Goal: Task Accomplishment & Management: Complete application form

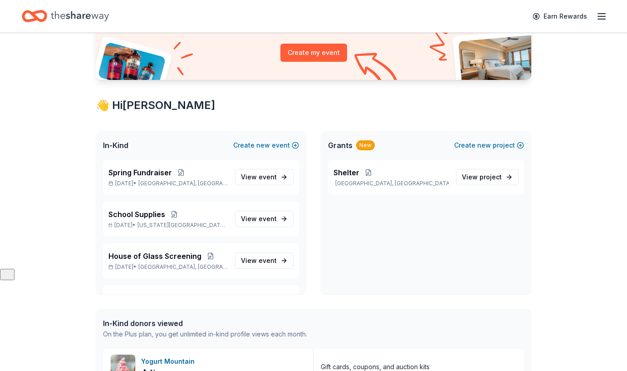
scroll to position [103, 0]
click at [142, 258] on span "House of Glass Screening" at bounding box center [154, 255] width 93 height 11
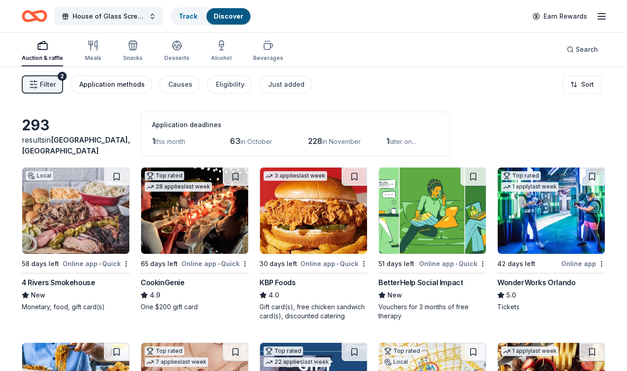
click at [115, 90] on button "Application methods" at bounding box center [111, 84] width 82 height 18
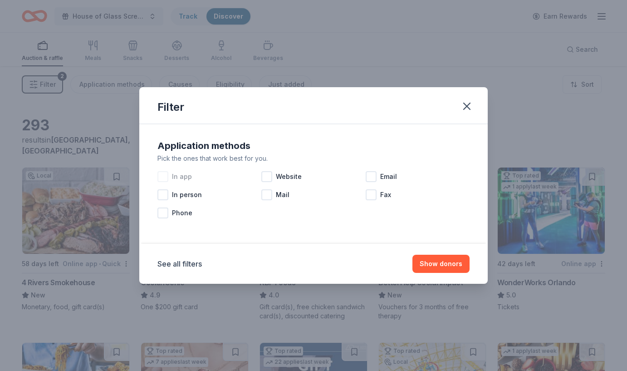
click at [164, 175] on div at bounding box center [162, 176] width 11 height 11
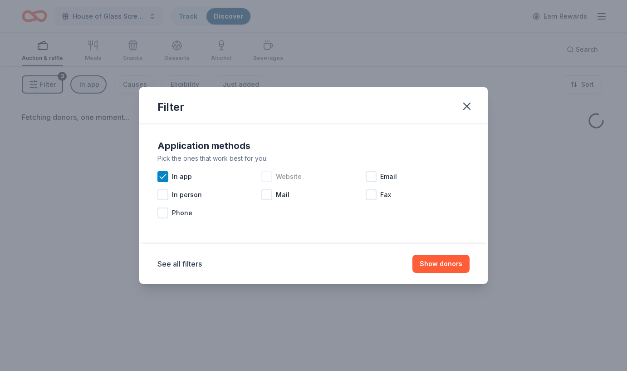
click at [266, 177] on div at bounding box center [266, 176] width 11 height 11
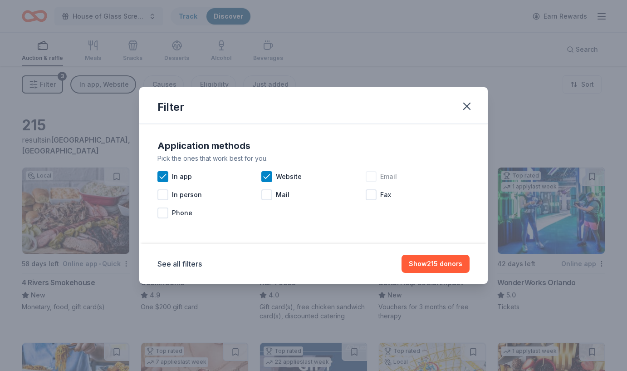
click at [372, 176] on div at bounding box center [371, 176] width 11 height 11
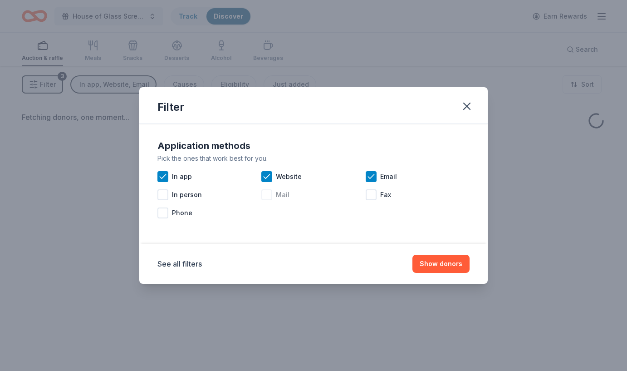
click at [271, 193] on div at bounding box center [266, 194] width 11 height 11
click at [443, 265] on button "Show donors" at bounding box center [441, 264] width 57 height 18
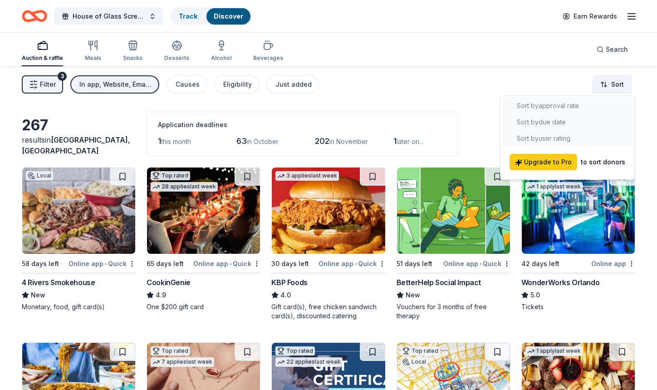
click at [608, 78] on html "House of Glass Screening Track Discover Earn Rewards Auction & raffle Meals Sna…" at bounding box center [328, 195] width 657 height 390
click at [442, 83] on html "House of Glass Screening Track Discover Earn Rewards Auction & raffle Meals Sna…" at bounding box center [328, 195] width 657 height 390
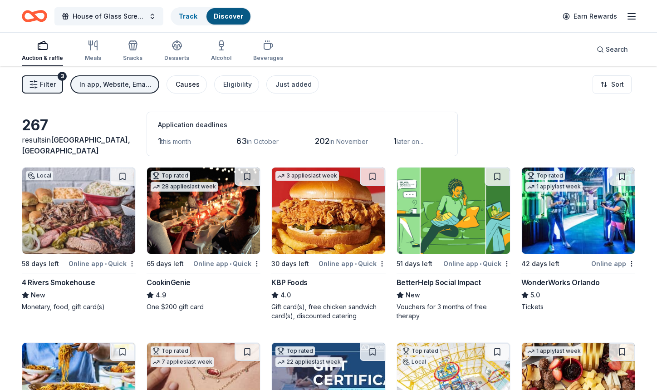
click at [188, 87] on div "Causes" at bounding box center [188, 84] width 24 height 11
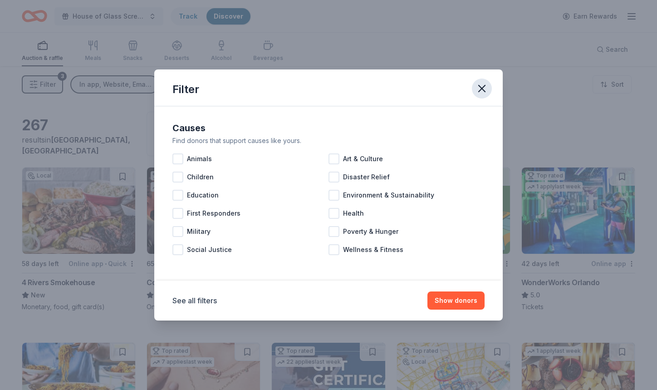
click at [483, 90] on icon "button" at bounding box center [482, 88] width 6 height 6
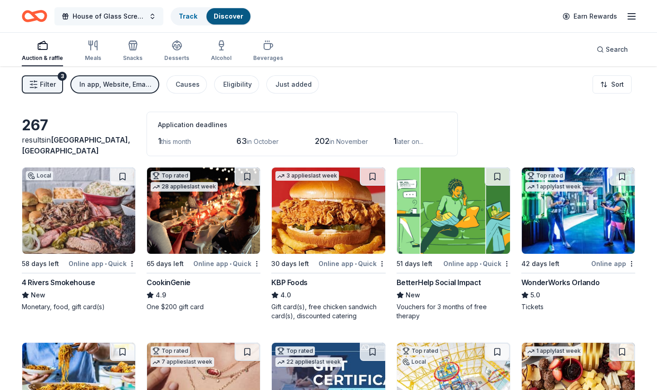
click at [98, 14] on span "House of Glass Screening" at bounding box center [109, 16] width 73 height 11
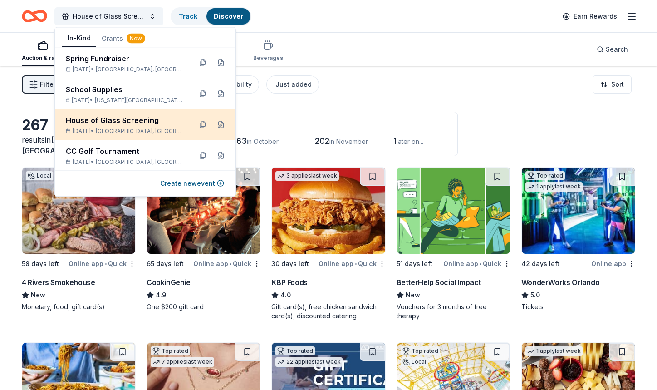
scroll to position [1, 0]
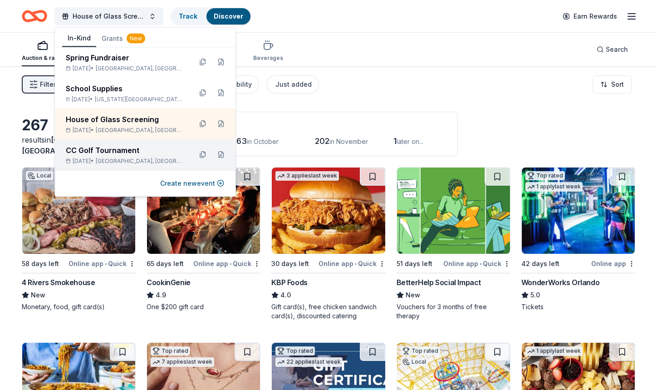
click at [130, 151] on div "CC Golf Tournament" at bounding box center [125, 150] width 119 height 11
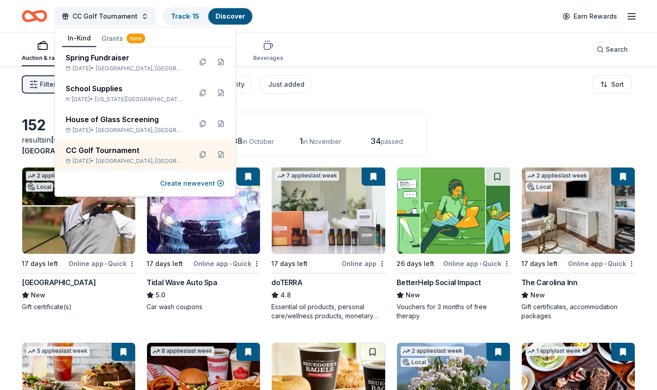
click at [513, 76] on div "Filter 2 Application methods Causes Eligibility Just added Sort" at bounding box center [328, 84] width 657 height 36
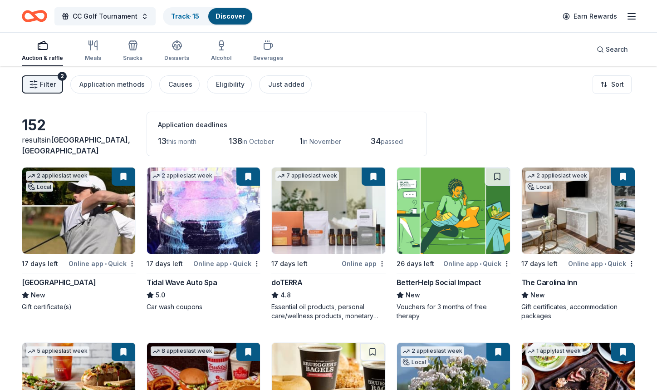
click at [455, 208] on img at bounding box center [453, 210] width 113 height 86
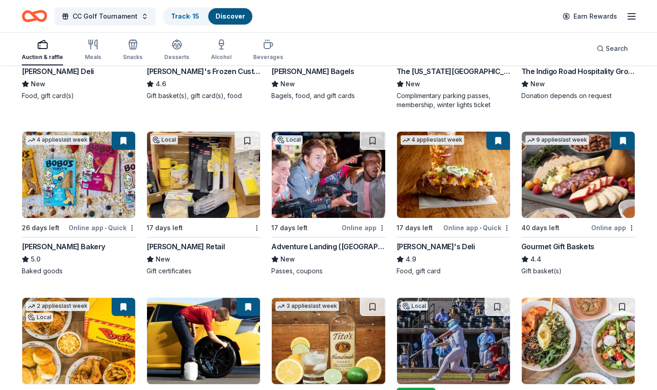
scroll to position [388, 0]
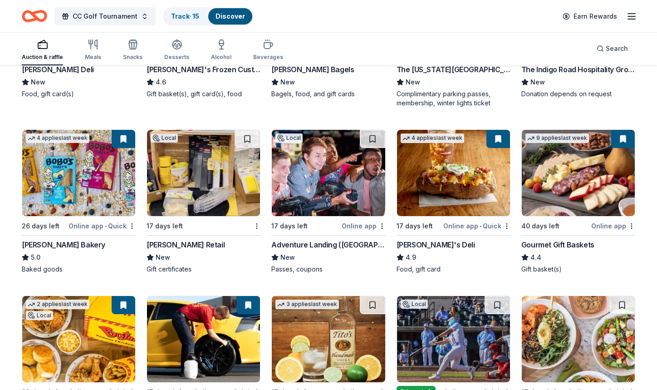
click at [190, 174] on img at bounding box center [203, 173] width 113 height 86
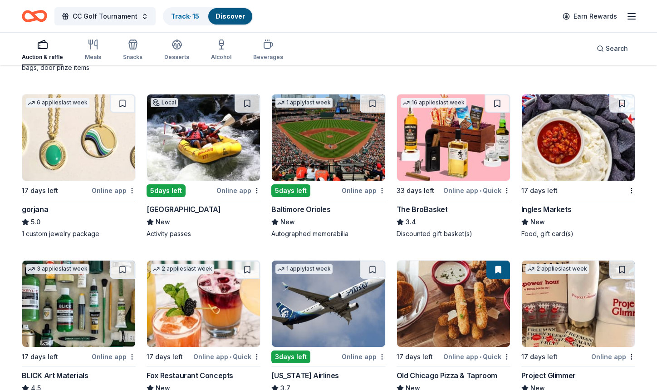
scroll to position [767, 0]
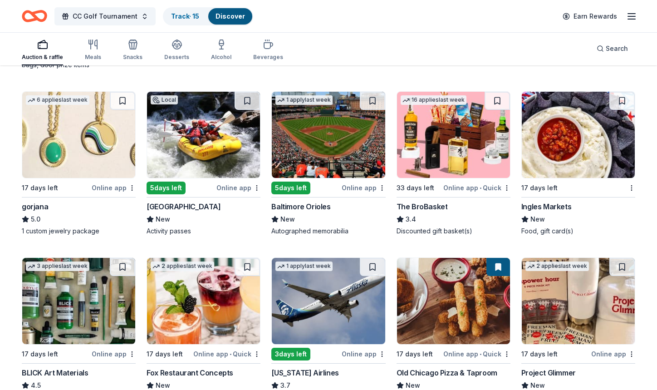
click at [198, 159] on img at bounding box center [203, 135] width 113 height 86
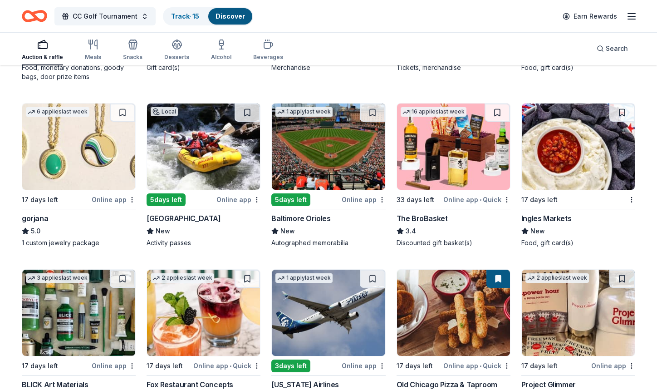
scroll to position [753, 0]
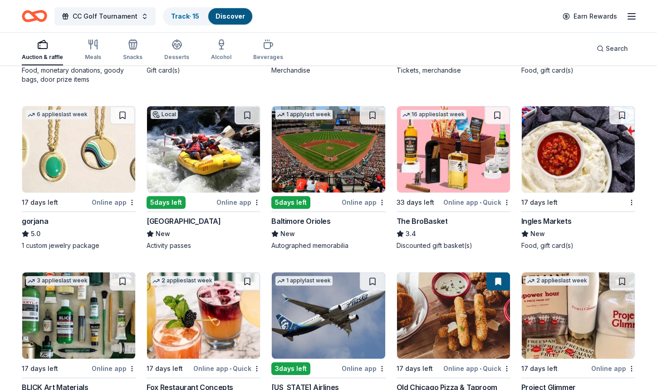
click at [552, 187] on img at bounding box center [578, 149] width 113 height 86
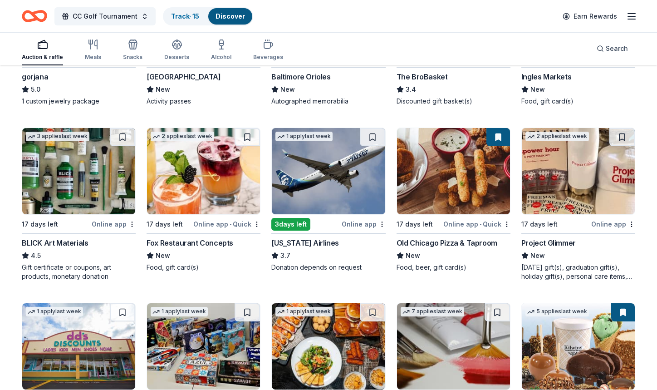
scroll to position [896, 0]
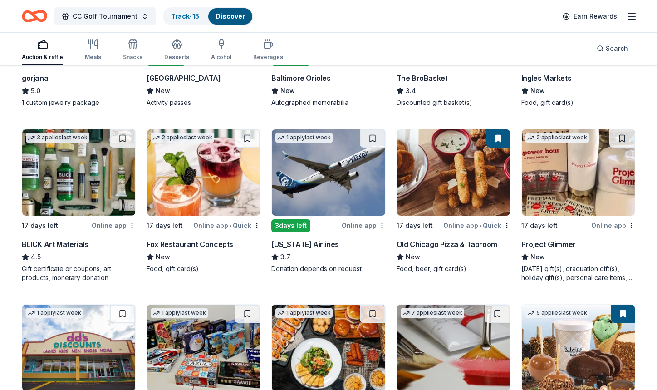
click at [197, 173] on img at bounding box center [203, 172] width 113 height 86
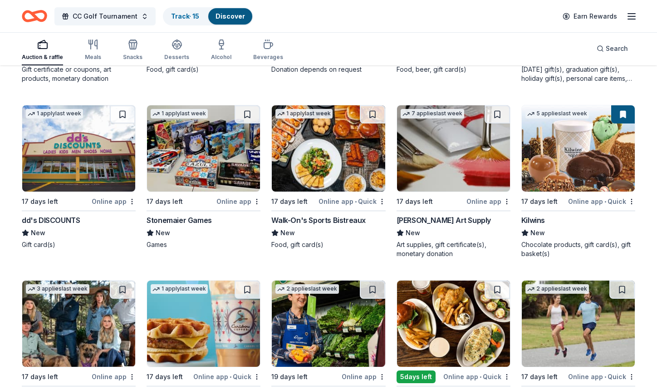
scroll to position [1095, 0]
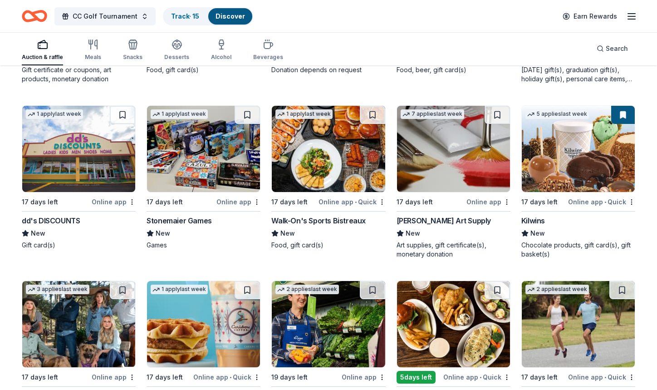
click at [296, 170] on img at bounding box center [328, 149] width 113 height 86
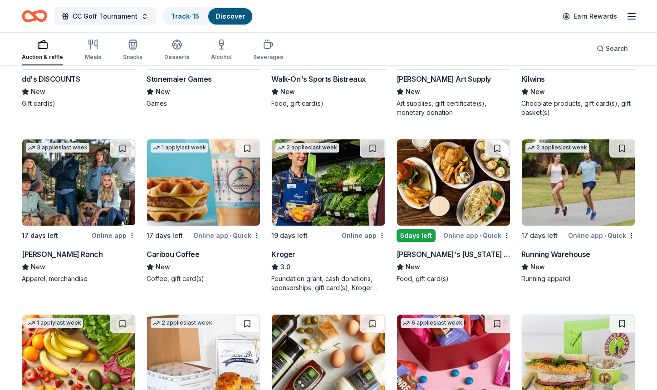
scroll to position [1239, 0]
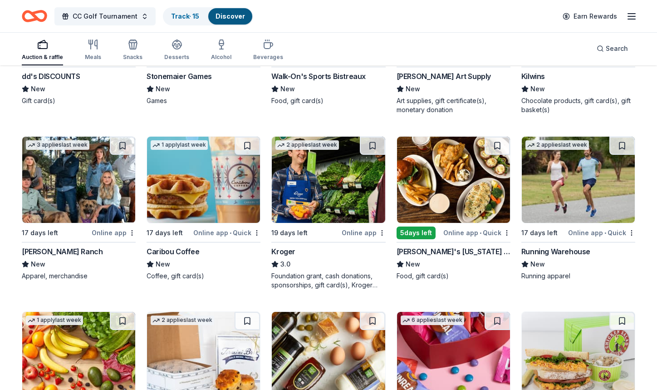
click at [67, 183] on img at bounding box center [78, 180] width 113 height 86
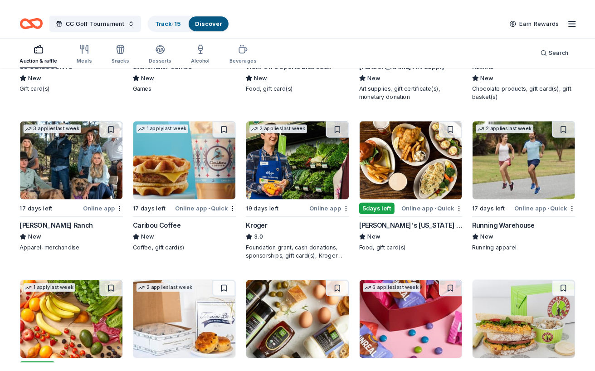
scroll to position [1252, 0]
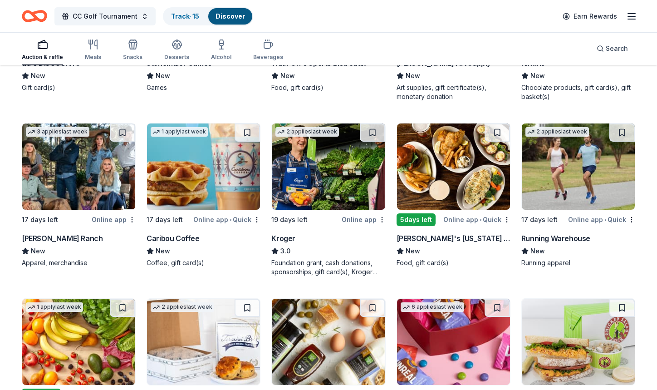
click at [196, 184] on img at bounding box center [203, 166] width 113 height 86
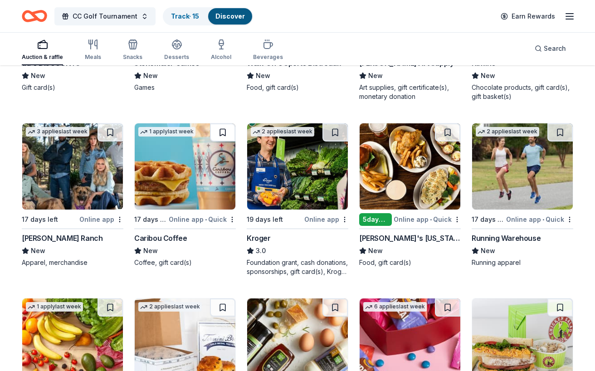
click at [224, 133] on button at bounding box center [222, 132] width 25 height 18
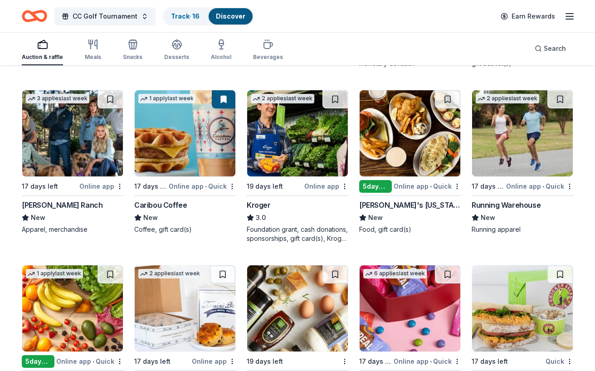
scroll to position [1288, 0]
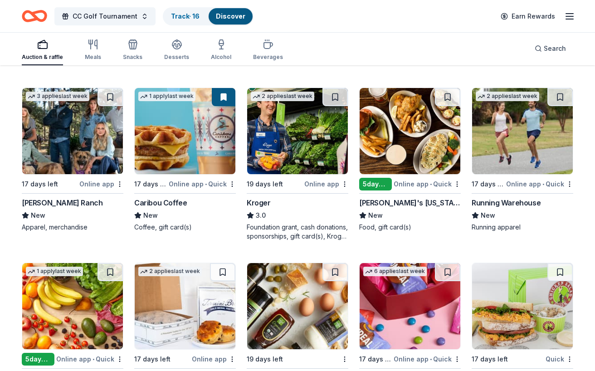
click at [513, 147] on img at bounding box center [522, 131] width 101 height 86
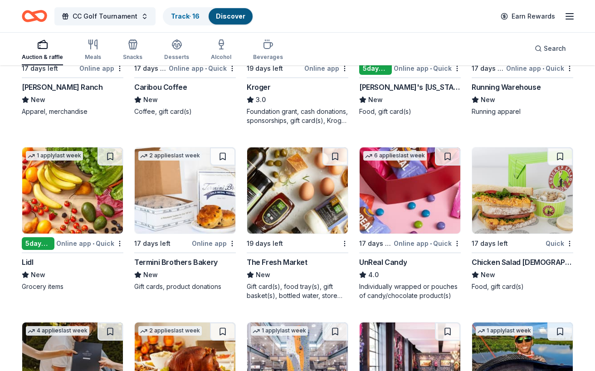
scroll to position [1404, 0]
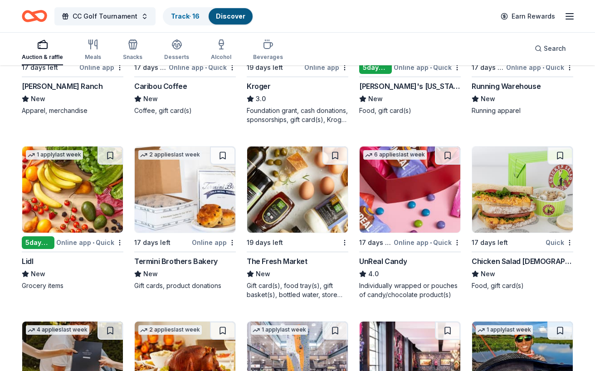
click at [173, 211] on img at bounding box center [185, 190] width 101 height 86
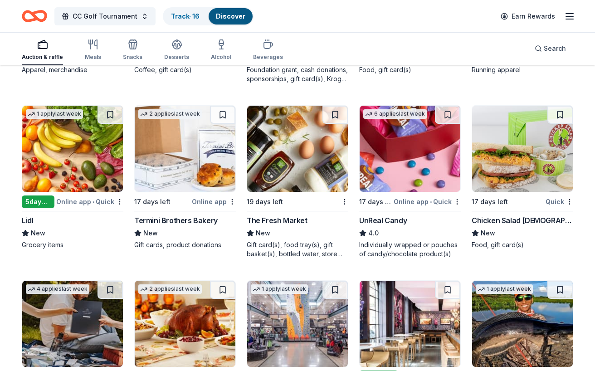
scroll to position [1440, 0]
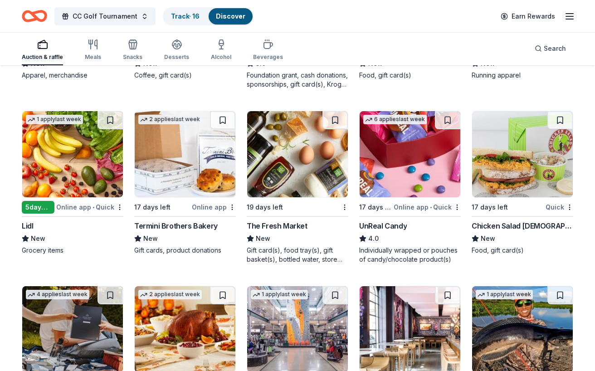
click at [409, 169] on img at bounding box center [410, 154] width 101 height 86
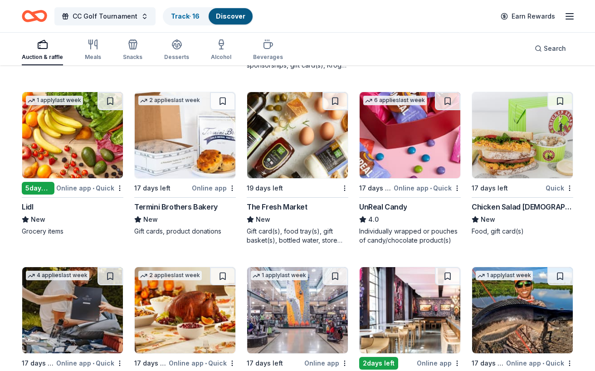
scroll to position [1460, 0]
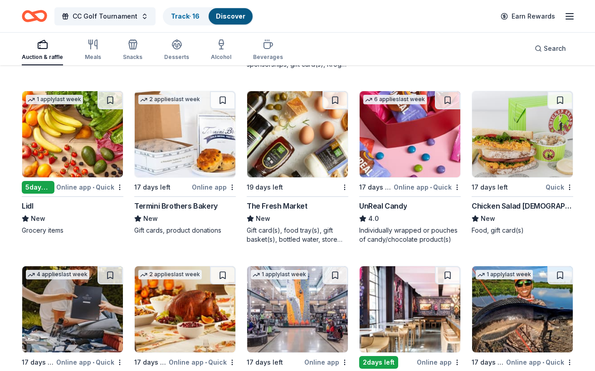
click at [512, 143] on img at bounding box center [522, 134] width 101 height 86
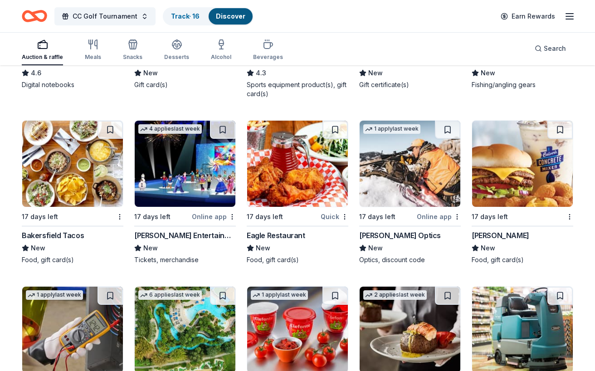
scroll to position [1782, 0]
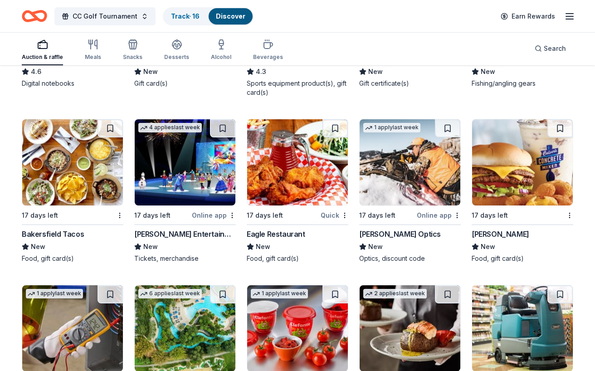
click at [61, 168] on img at bounding box center [72, 162] width 101 height 86
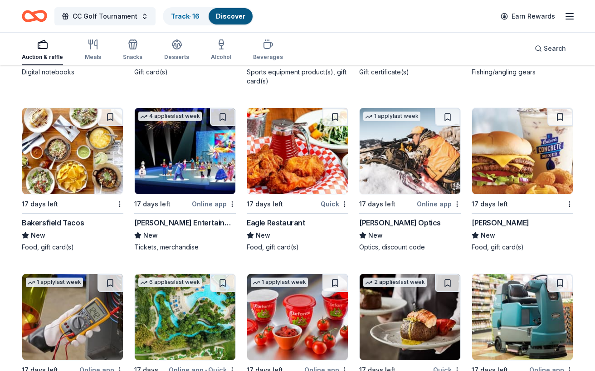
scroll to position [1784, 0]
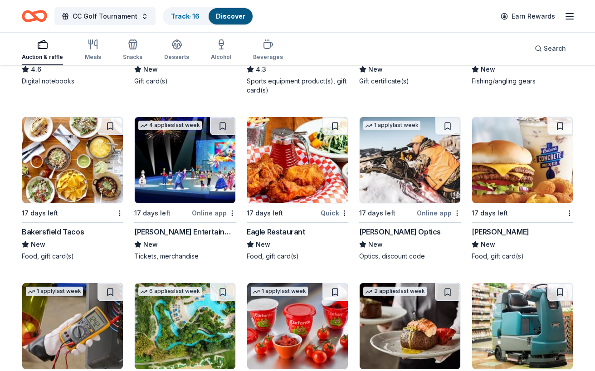
click at [285, 171] on img at bounding box center [297, 160] width 101 height 86
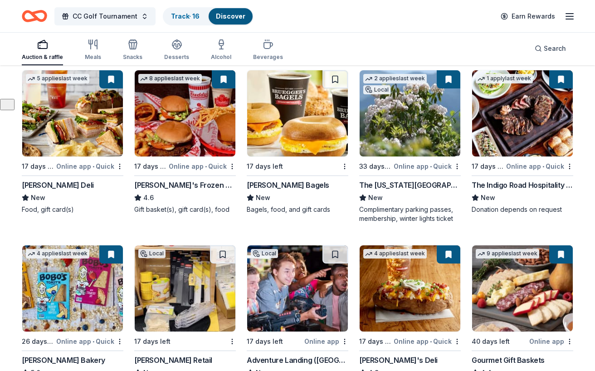
scroll to position [0, 0]
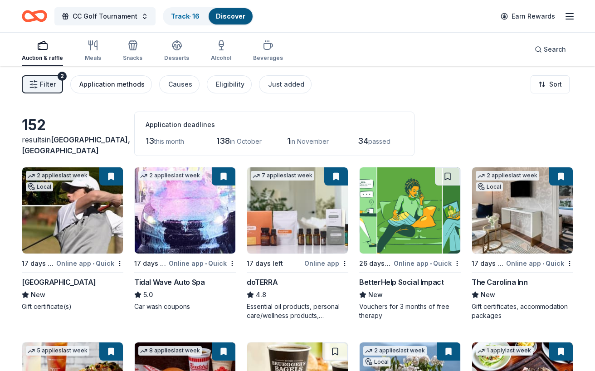
click at [116, 82] on div "Application methods" at bounding box center [111, 84] width 65 height 11
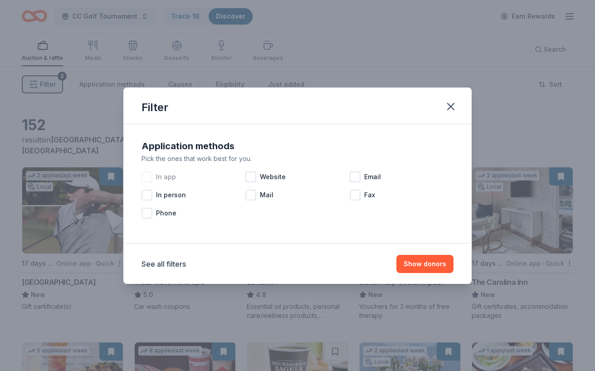
click at [145, 174] on div at bounding box center [147, 177] width 11 height 11
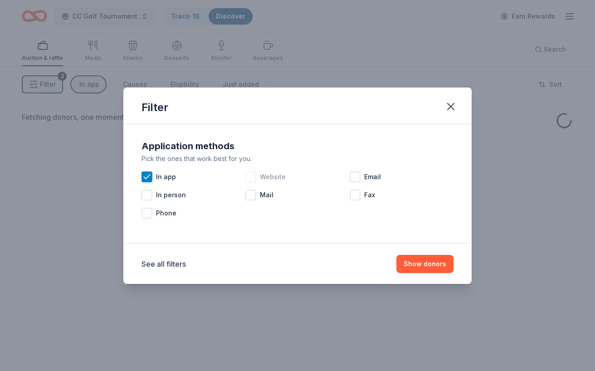
click at [252, 177] on div at bounding box center [251, 177] width 11 height 11
click at [423, 263] on button "Show donors" at bounding box center [425, 264] width 57 height 18
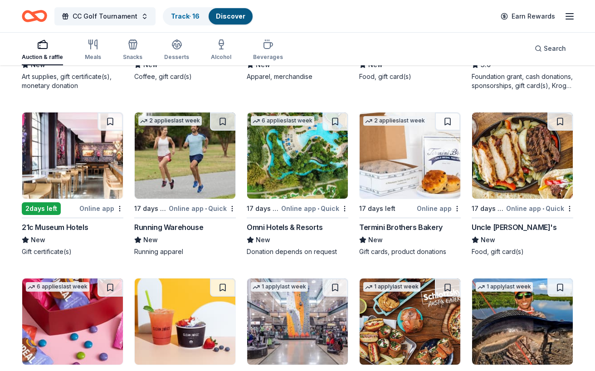
scroll to position [1270, 0]
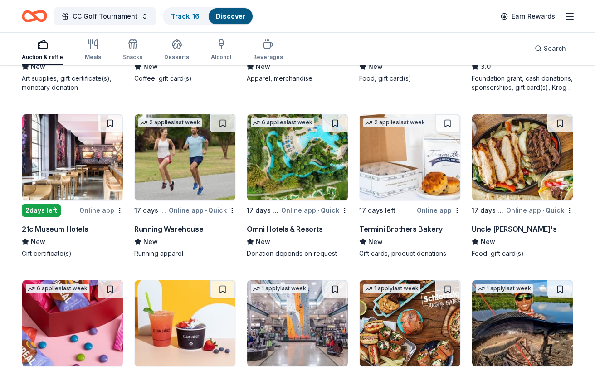
click at [507, 171] on img at bounding box center [522, 157] width 101 height 86
click at [560, 125] on button at bounding box center [560, 123] width 25 height 18
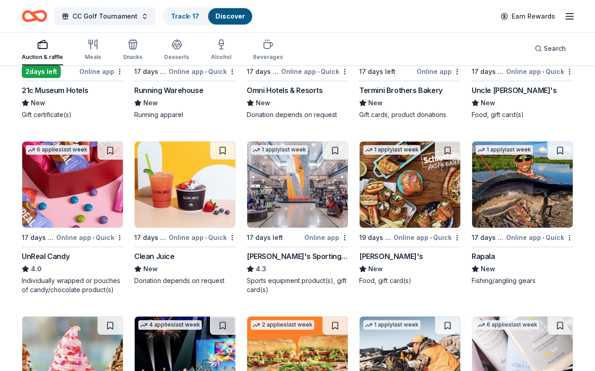
scroll to position [1411, 0]
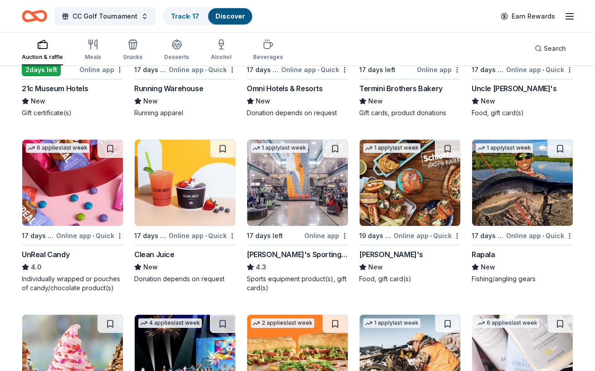
click at [194, 180] on img at bounding box center [185, 183] width 101 height 86
click at [224, 148] on button at bounding box center [222, 149] width 25 height 18
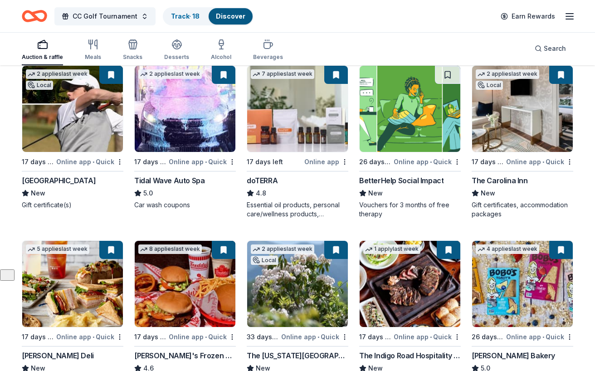
scroll to position [0, 0]
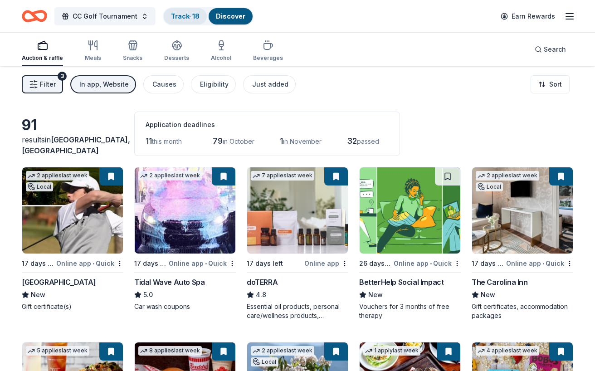
click at [182, 19] on link "Track · 18" at bounding box center [185, 16] width 29 height 8
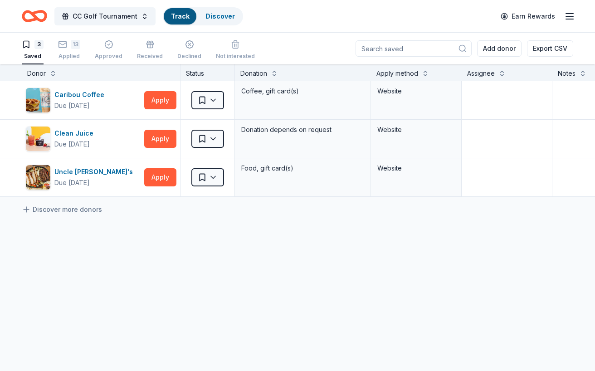
scroll to position [0, 0]
click at [201, 98] on html "CC Golf Tournament Track · 18 Discover Earn Rewards 3 Saved 13 Applied Approved…" at bounding box center [297, 185] width 595 height 371
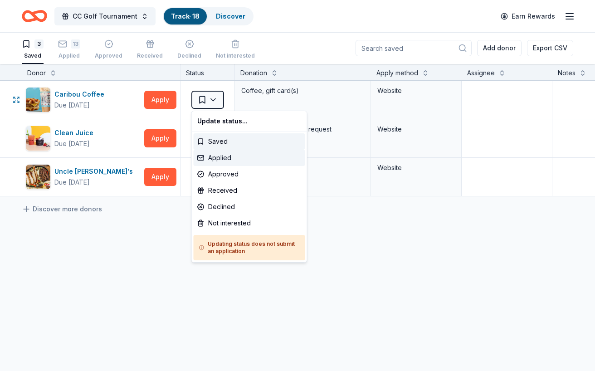
click at [217, 157] on div "Applied" at bounding box center [250, 158] width 112 height 16
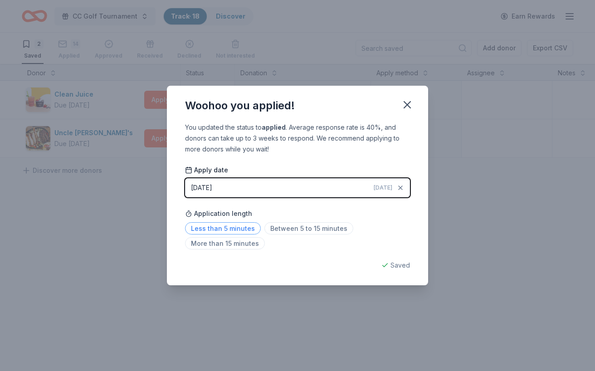
click at [246, 224] on span "Less than 5 minutes" at bounding box center [223, 228] width 76 height 12
click at [405, 107] on icon "button" at bounding box center [407, 105] width 6 height 6
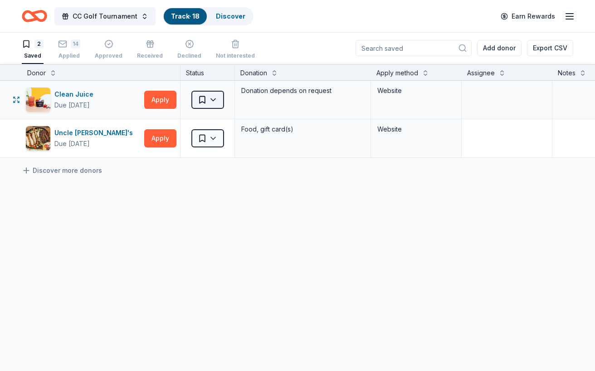
click at [206, 100] on html "CC Golf Tournament Track · 18 Discover Earn Rewards 2 Saved 14 Applied Approved…" at bounding box center [297, 185] width 595 height 371
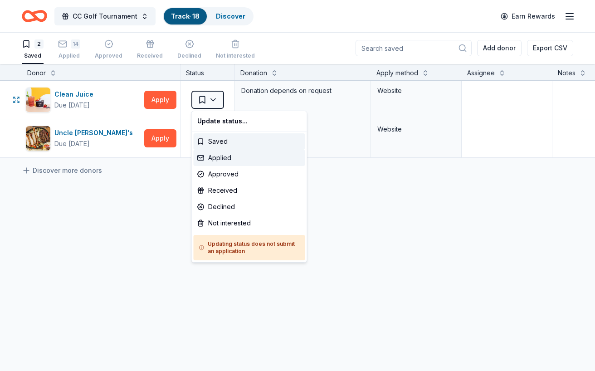
click at [221, 159] on div "Applied" at bounding box center [250, 158] width 112 height 16
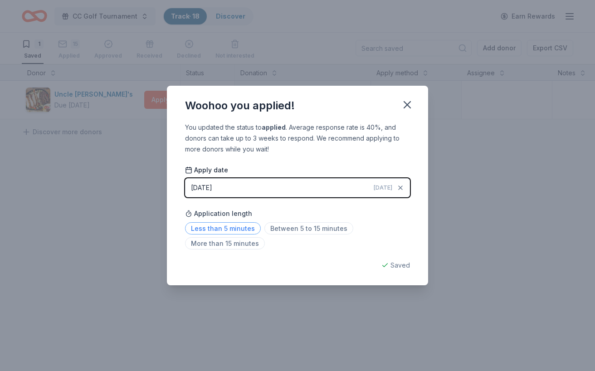
click at [241, 226] on span "Less than 5 minutes" at bounding box center [223, 228] width 76 height 12
click at [406, 110] on icon "button" at bounding box center [407, 104] width 13 height 13
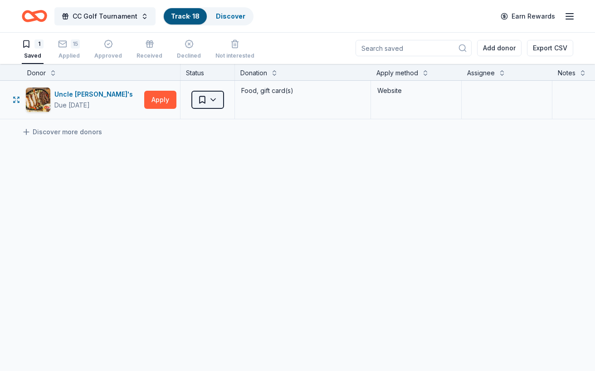
click at [215, 100] on html "CC Golf Tournament Track · 18 Discover Earn Rewards 1 Saved 15 Applied Approved…" at bounding box center [297, 185] width 595 height 371
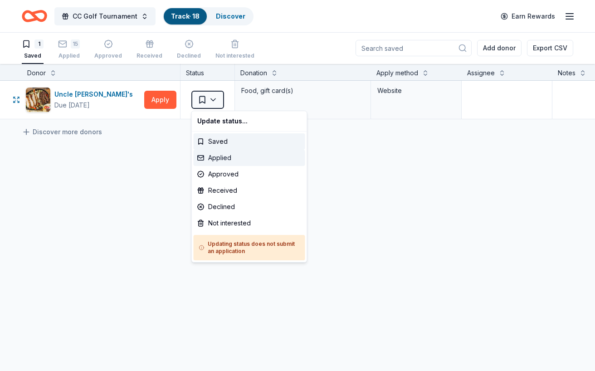
click at [217, 151] on div "Applied" at bounding box center [250, 158] width 112 height 16
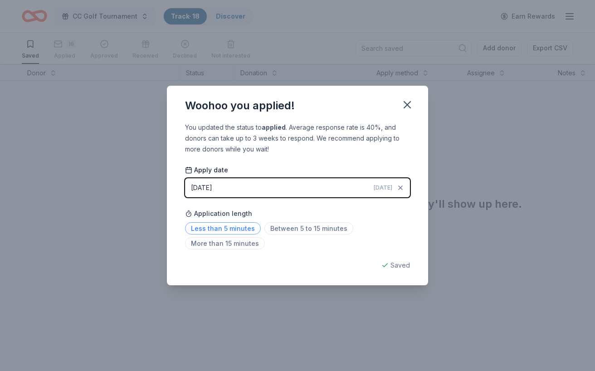
click at [240, 226] on span "Less than 5 minutes" at bounding box center [223, 228] width 76 height 12
click at [401, 107] on icon "button" at bounding box center [407, 104] width 13 height 13
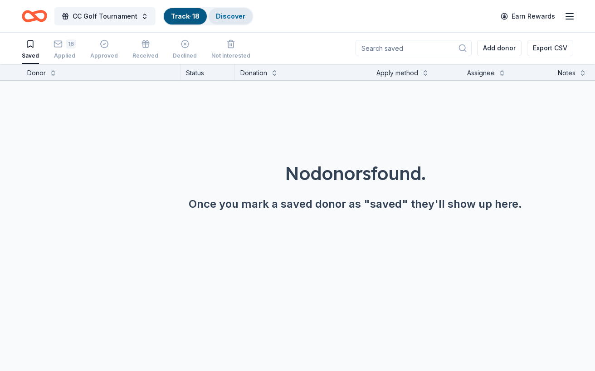
click at [232, 20] on div "Discover" at bounding box center [231, 16] width 44 height 16
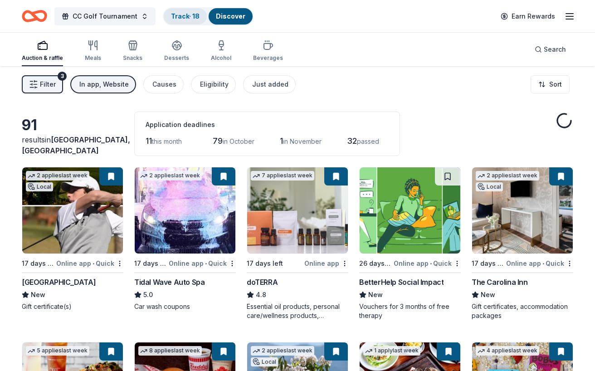
click at [187, 15] on link "Track · 18" at bounding box center [185, 16] width 29 height 8
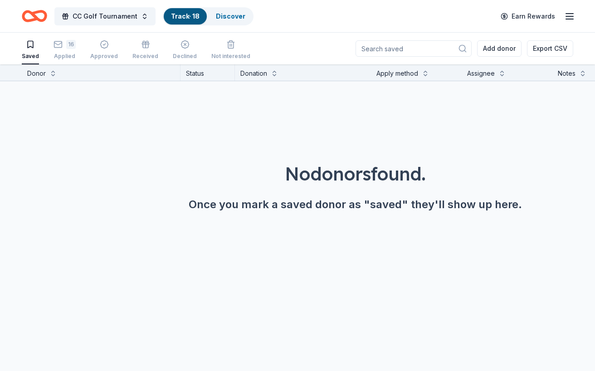
scroll to position [0, 0]
click at [67, 52] on div "16 Applied" at bounding box center [65, 49] width 22 height 20
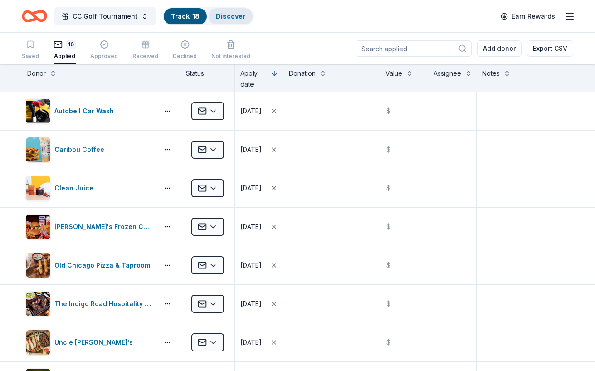
click at [227, 20] on div "Discover" at bounding box center [231, 16] width 44 height 16
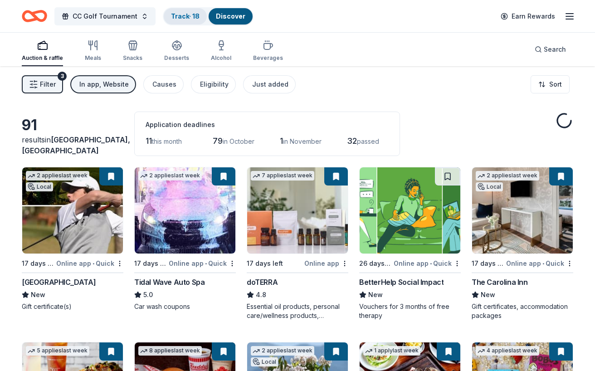
click at [181, 21] on div "Track · 18" at bounding box center [185, 16] width 43 height 16
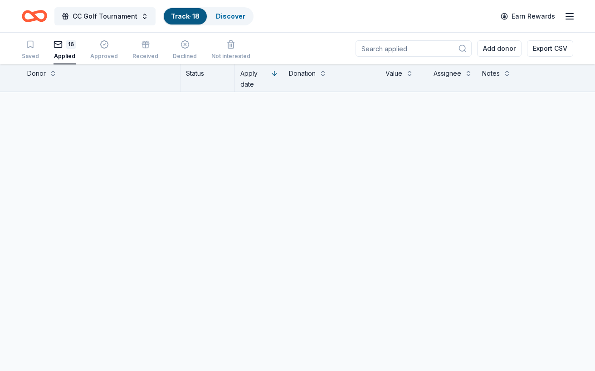
scroll to position [0, 0]
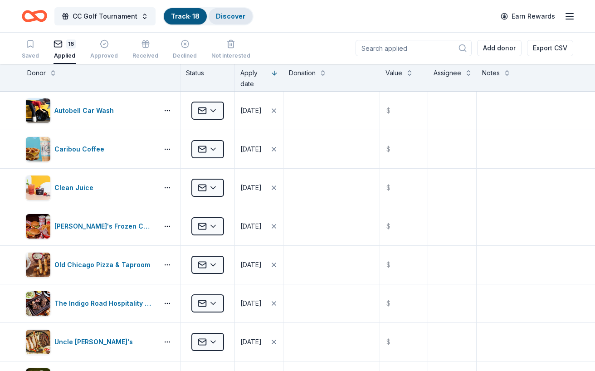
click at [222, 17] on link "Discover" at bounding box center [230, 16] width 29 height 8
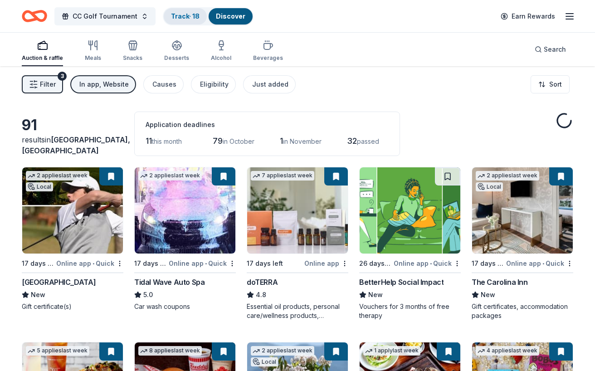
click at [184, 16] on link "Track · 18" at bounding box center [185, 16] width 29 height 8
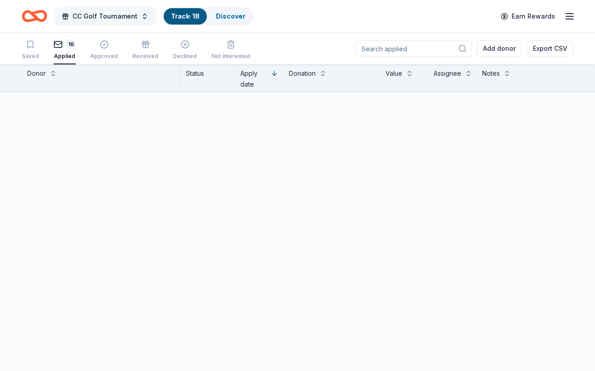
scroll to position [0, 0]
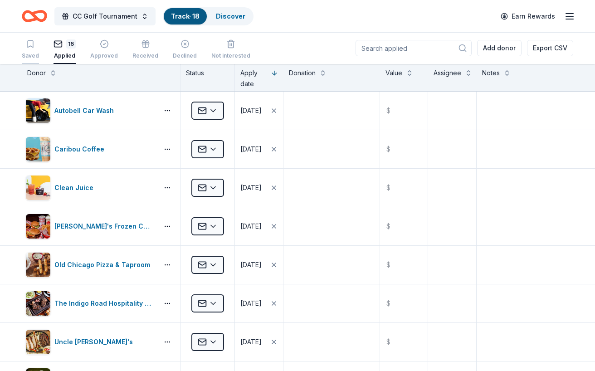
click at [29, 53] on div "Saved" at bounding box center [30, 55] width 17 height 7
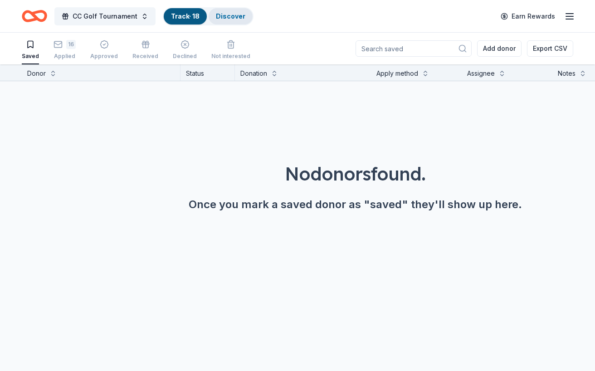
click at [234, 15] on link "Discover" at bounding box center [230, 16] width 29 height 8
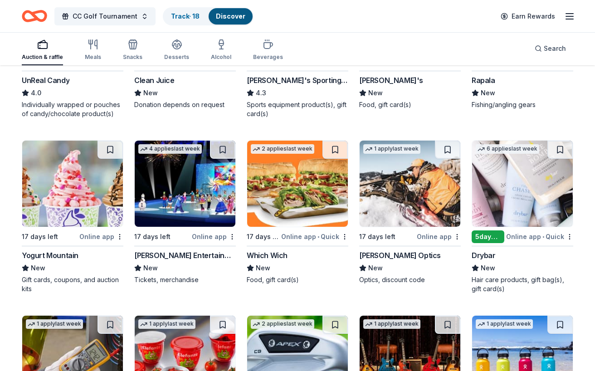
scroll to position [1588, 0]
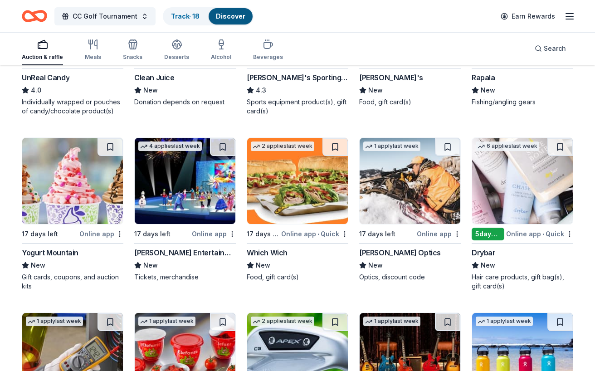
click at [285, 205] on img at bounding box center [297, 181] width 101 height 86
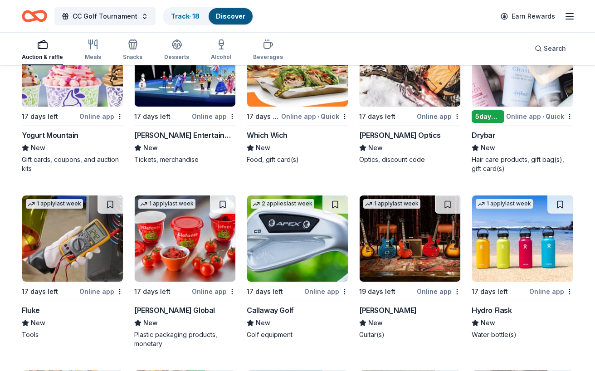
scroll to position [1709, 0]
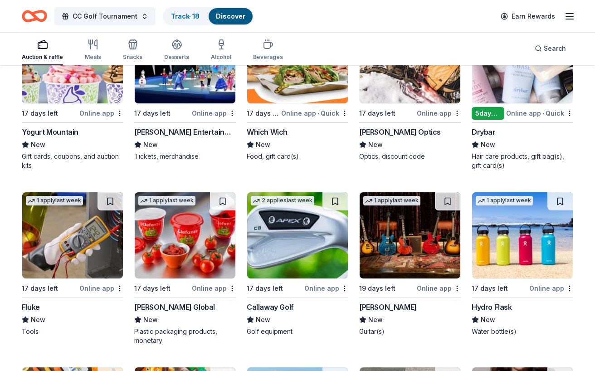
click at [297, 220] on img at bounding box center [297, 235] width 101 height 86
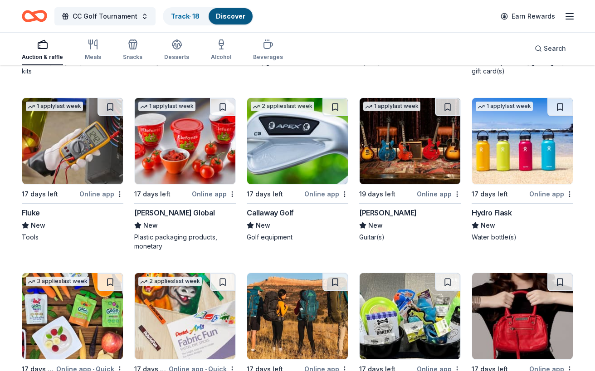
scroll to position [1806, 0]
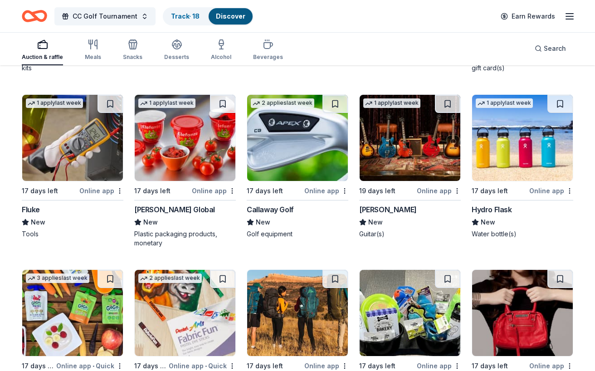
click at [519, 154] on img at bounding box center [522, 138] width 101 height 86
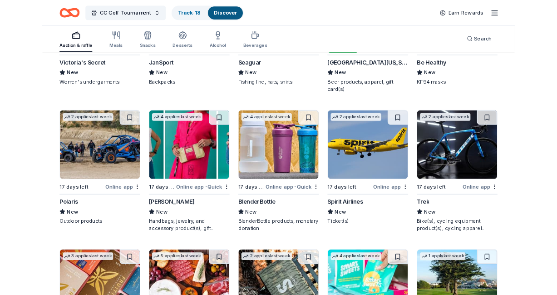
scroll to position [2453, 0]
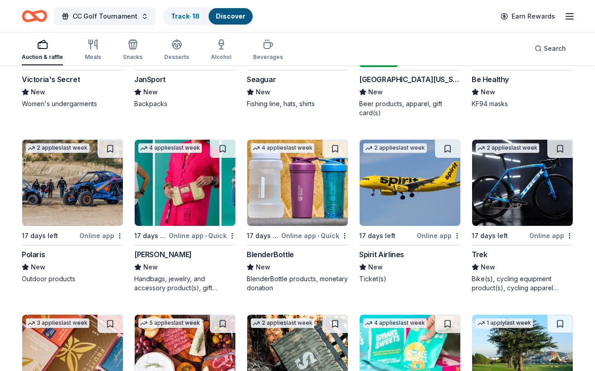
click at [303, 187] on img at bounding box center [297, 183] width 101 height 86
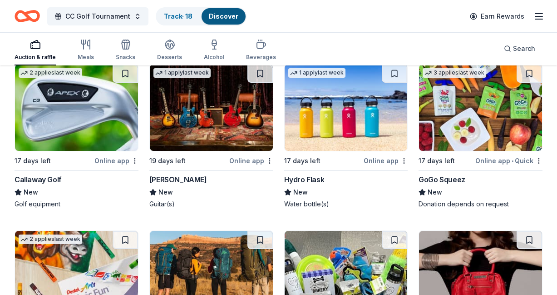
scroll to position [2333, 0]
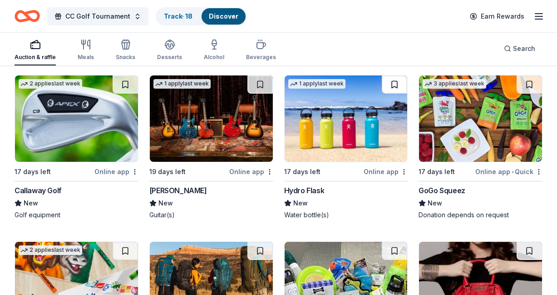
click at [399, 88] on button at bounding box center [394, 84] width 25 height 18
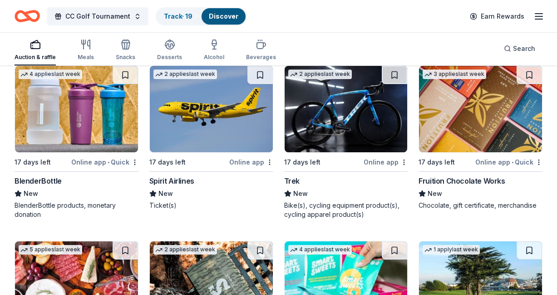
scroll to position [3153, 0]
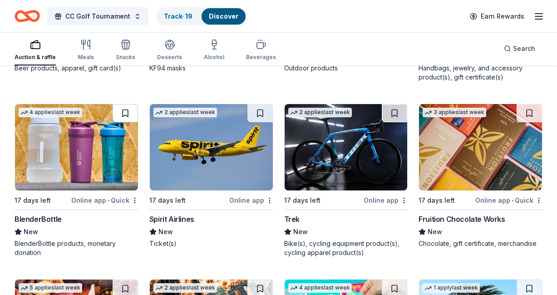
click at [122, 105] on button at bounding box center [125, 113] width 25 height 18
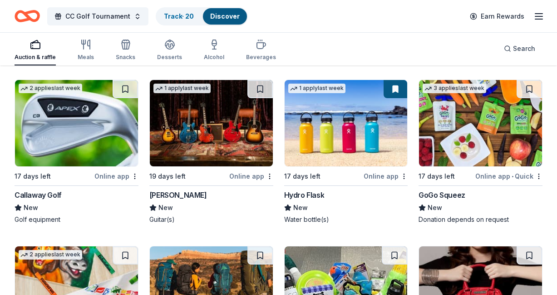
scroll to position [2281, 0]
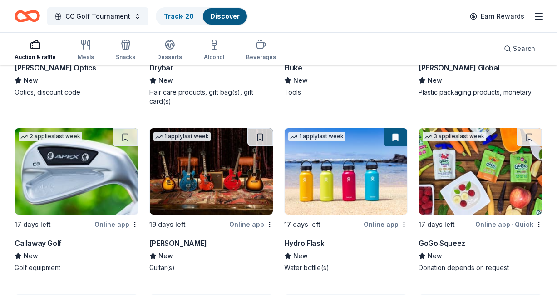
click at [398, 135] on button at bounding box center [395, 137] width 24 height 18
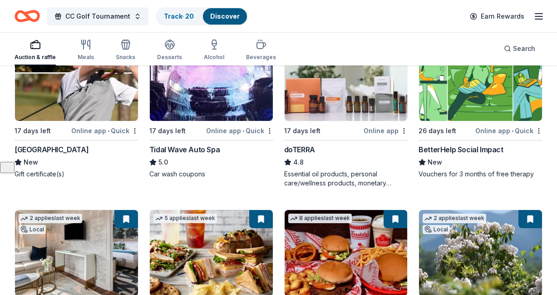
scroll to position [0, 0]
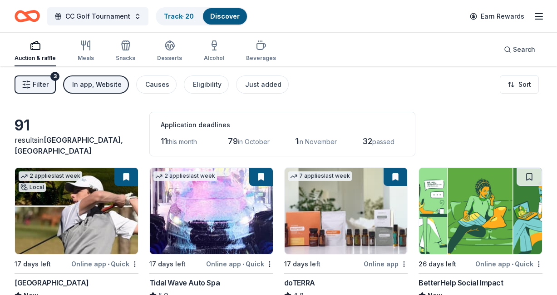
click at [540, 14] on line "button" at bounding box center [538, 14] width 7 height 0
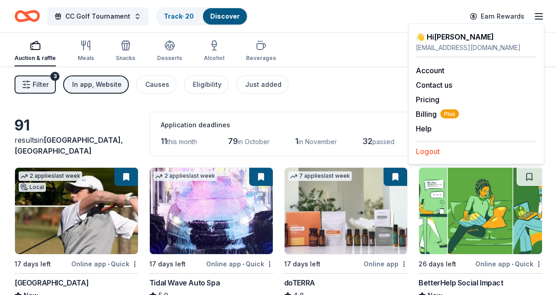
click at [430, 154] on button "Logout" at bounding box center [428, 151] width 24 height 11
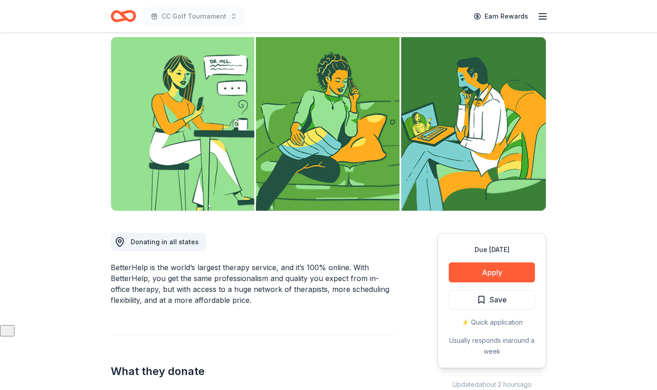
scroll to position [44, 0]
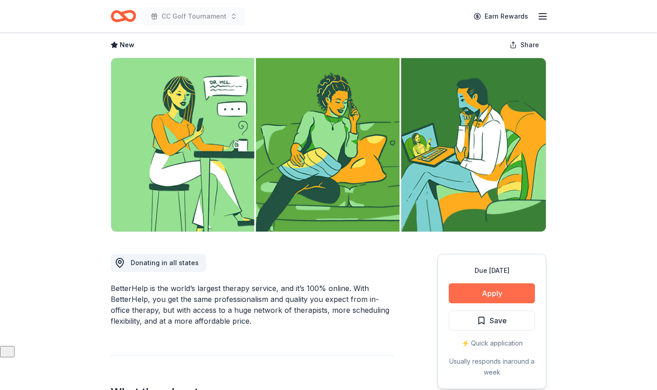
click at [507, 294] on button "Apply" at bounding box center [492, 293] width 86 height 20
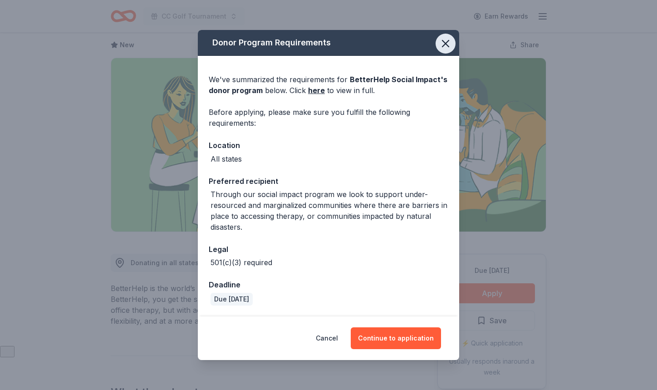
click at [443, 44] on icon "button" at bounding box center [445, 43] width 13 height 13
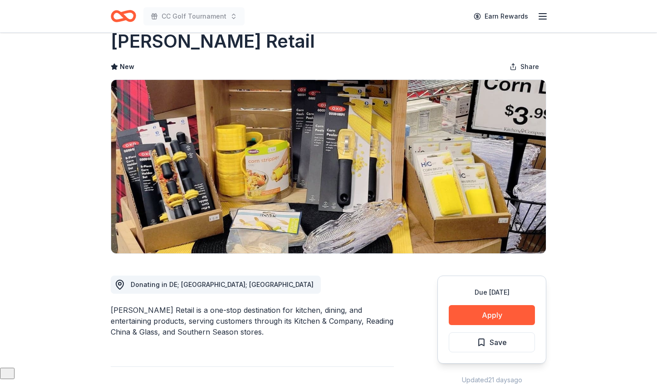
scroll to position [25, 0]
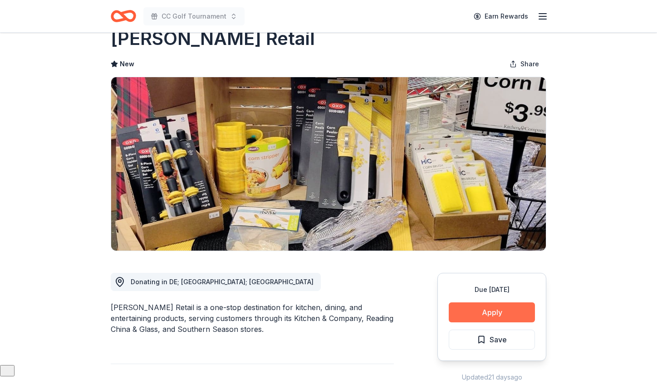
click at [511, 304] on button "Apply" at bounding box center [492, 312] width 86 height 20
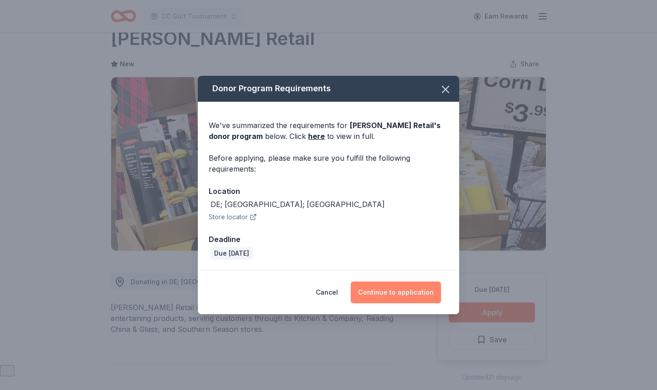
click at [400, 296] on button "Continue to application" at bounding box center [396, 292] width 90 height 22
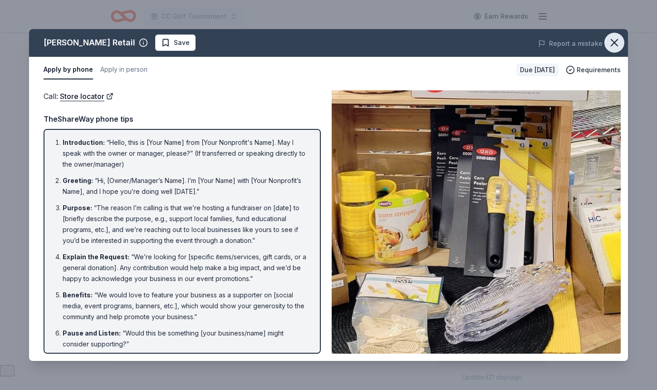
click at [618, 39] on icon "button" at bounding box center [614, 42] width 6 height 6
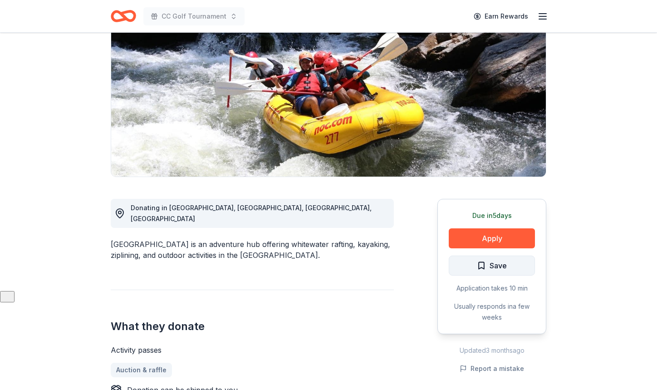
scroll to position [131, 0]
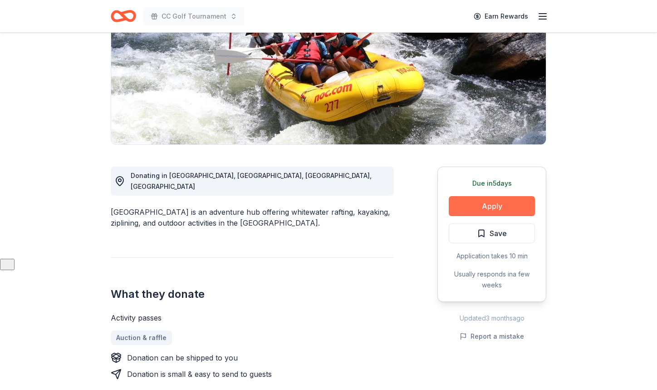
click at [513, 203] on button "Apply" at bounding box center [492, 206] width 86 height 20
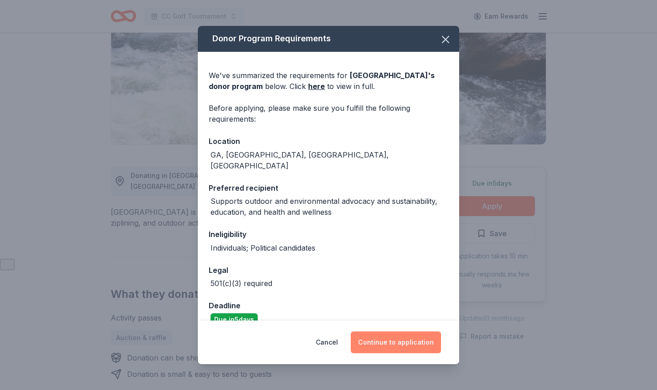
click at [418, 335] on button "Continue to application" at bounding box center [396, 342] width 90 height 22
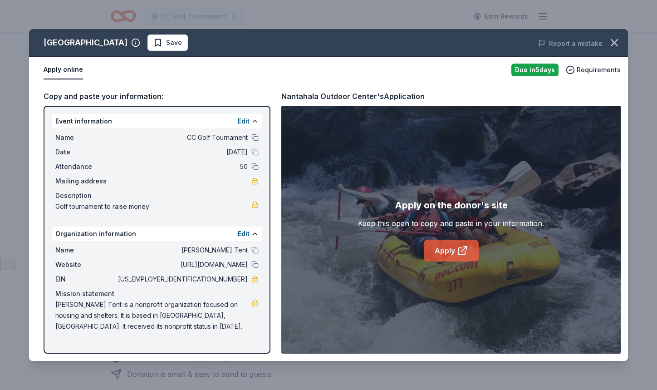
click at [451, 258] on link "Apply" at bounding box center [451, 251] width 55 height 22
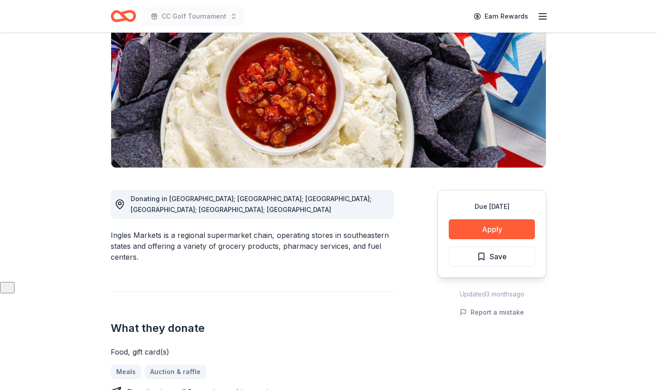
scroll to position [111, 0]
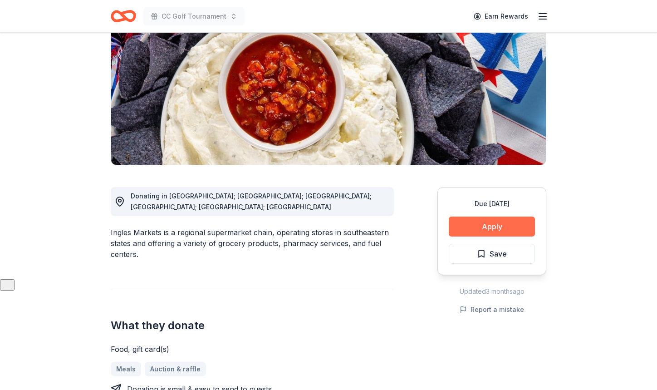
click at [504, 220] on button "Apply" at bounding box center [492, 226] width 86 height 20
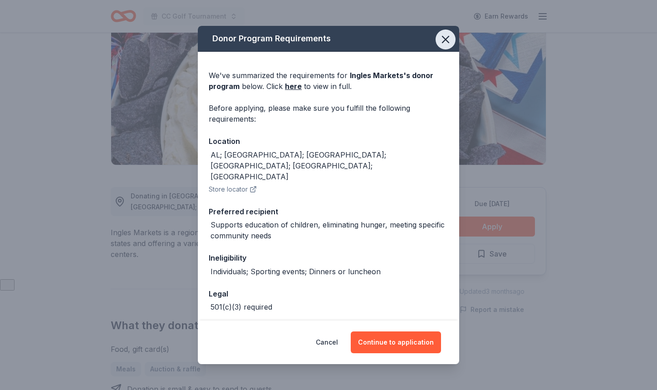
click at [445, 37] on icon "button" at bounding box center [445, 39] width 13 height 13
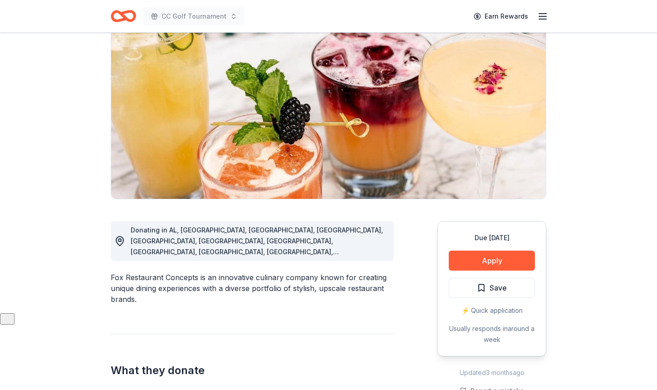
scroll to position [121, 0]
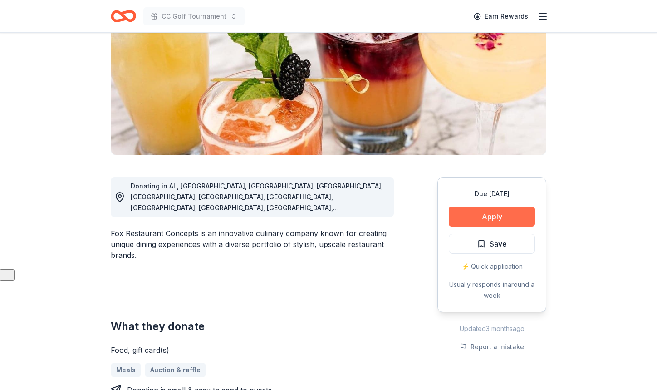
click at [504, 216] on button "Apply" at bounding box center [492, 216] width 86 height 20
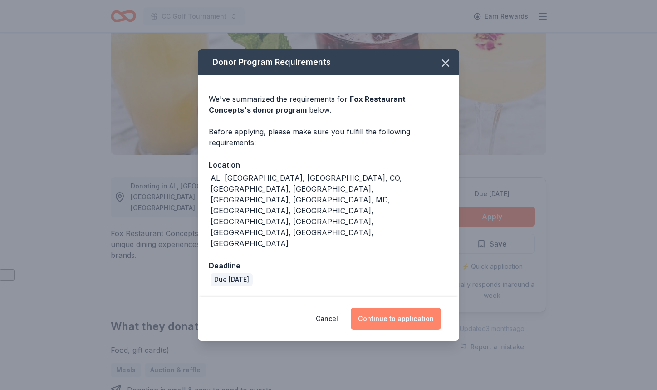
click at [414, 308] on button "Continue to application" at bounding box center [396, 319] width 90 height 22
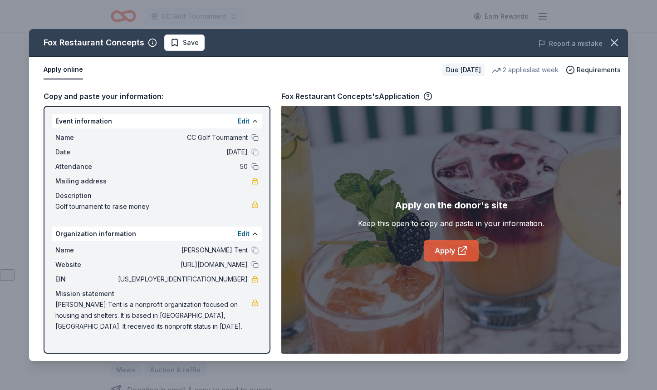
click at [454, 253] on link "Apply" at bounding box center [451, 251] width 55 height 22
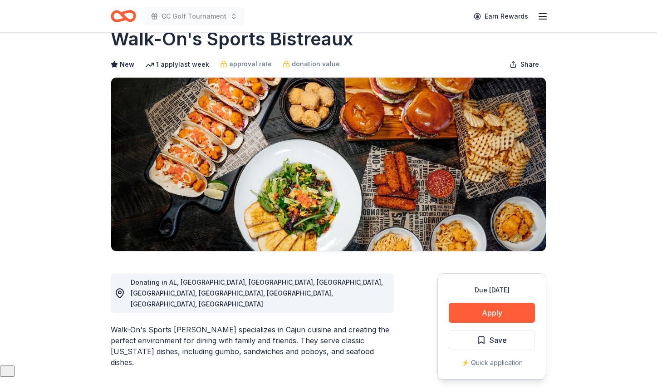
scroll to position [25, 0]
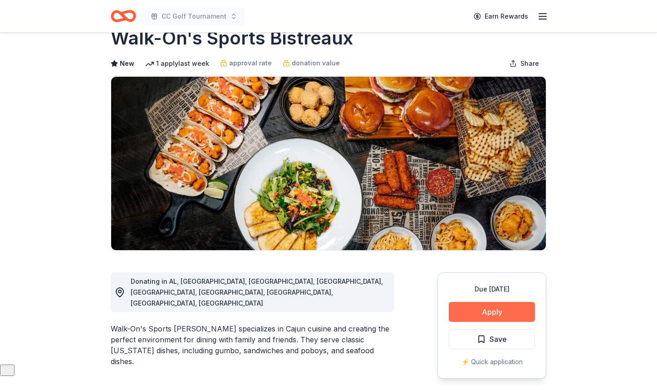
click at [499, 309] on button "Apply" at bounding box center [492, 312] width 86 height 20
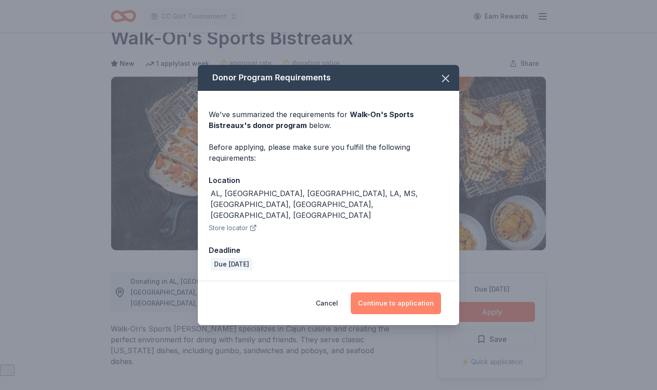
click at [394, 293] on button "Continue to application" at bounding box center [396, 303] width 90 height 22
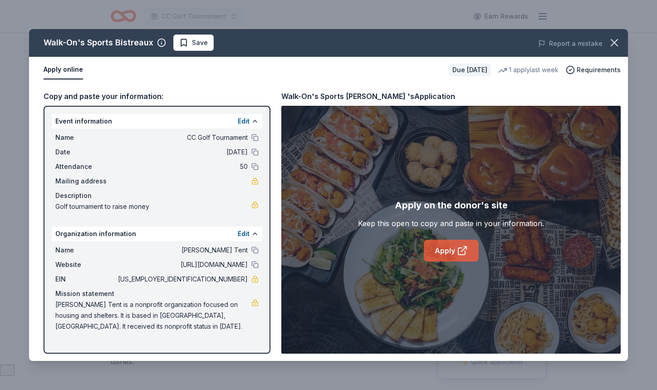
click at [456, 247] on link "Apply" at bounding box center [451, 251] width 55 height 22
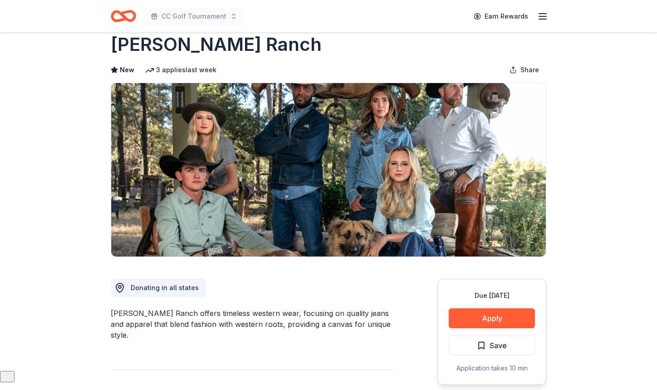
scroll to position [22, 0]
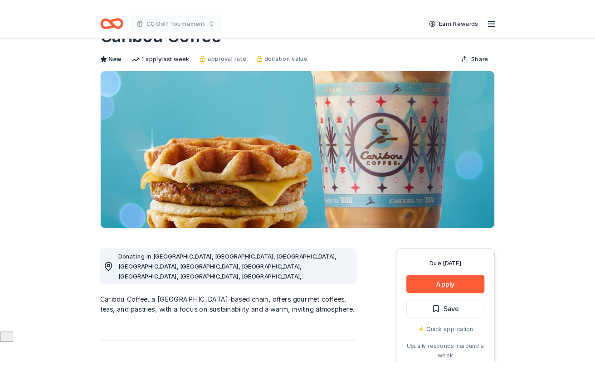
scroll to position [37, 0]
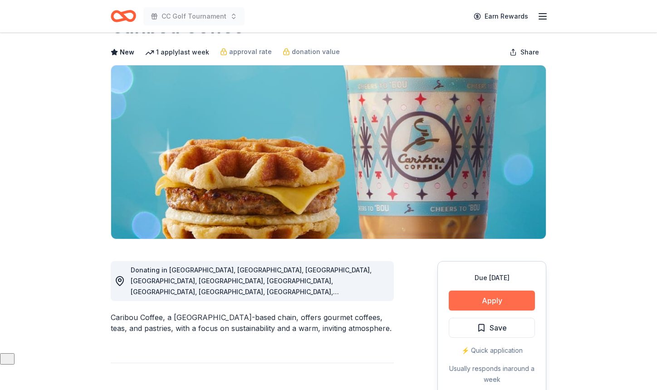
click at [509, 299] on button "Apply" at bounding box center [492, 300] width 86 height 20
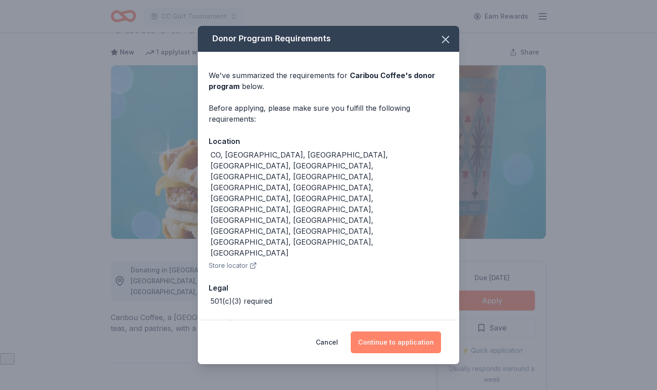
click at [401, 331] on button "Continue to application" at bounding box center [396, 342] width 90 height 22
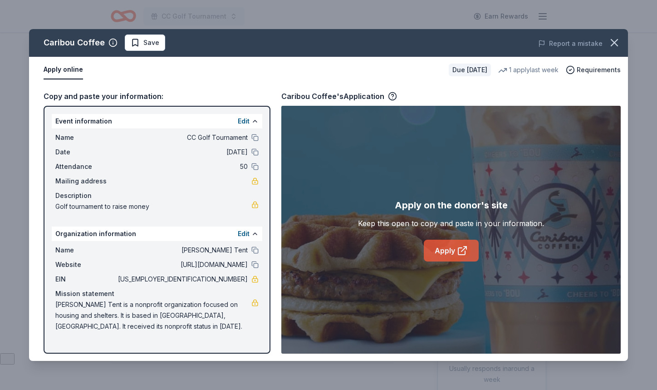
click at [442, 251] on link "Apply" at bounding box center [451, 251] width 55 height 22
click at [458, 253] on icon at bounding box center [461, 251] width 7 height 7
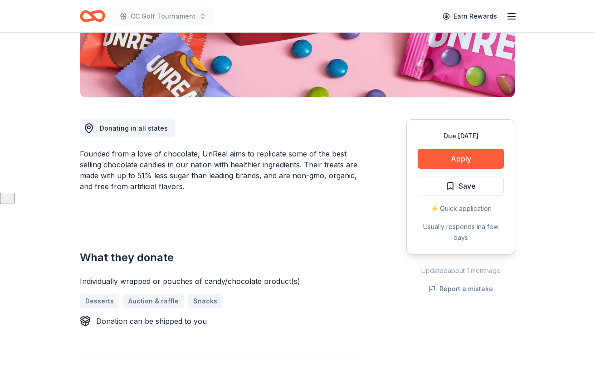
scroll to position [177, 0]
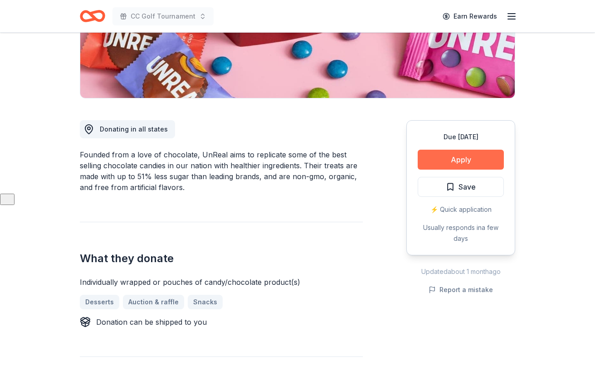
click at [448, 162] on button "Apply" at bounding box center [461, 160] width 86 height 20
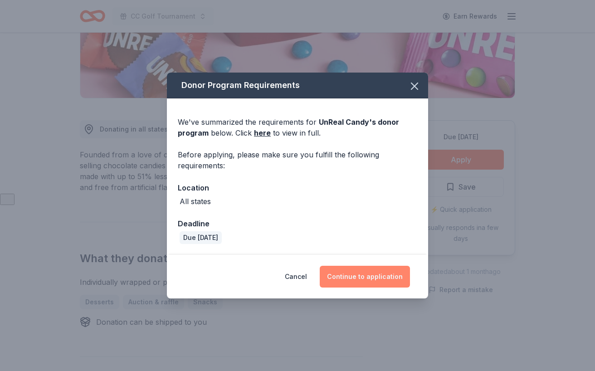
click at [367, 279] on button "Continue to application" at bounding box center [365, 277] width 90 height 22
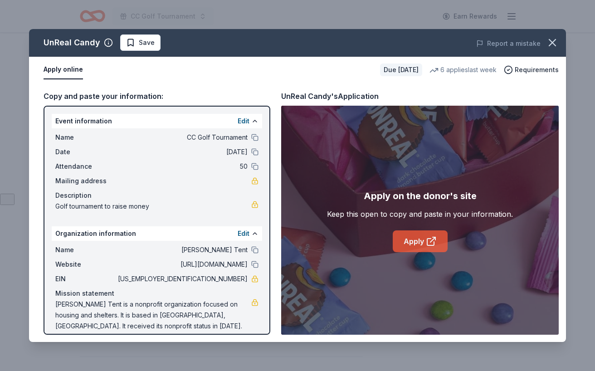
click at [424, 245] on link "Apply" at bounding box center [420, 242] width 55 height 22
click at [534, 68] on span "Requirements" at bounding box center [537, 69] width 44 height 11
click at [416, 242] on link "Apply" at bounding box center [420, 242] width 55 height 22
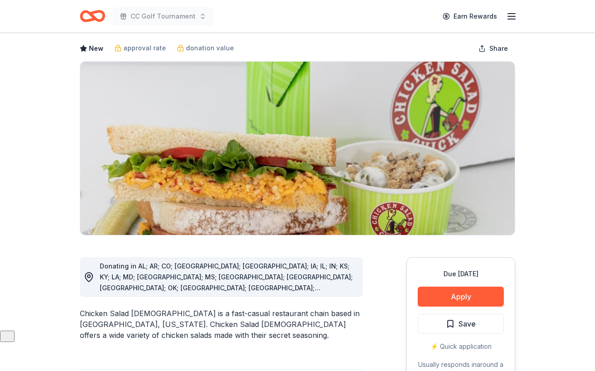
scroll to position [41, 0]
click at [455, 294] on button "Apply" at bounding box center [461, 296] width 86 height 20
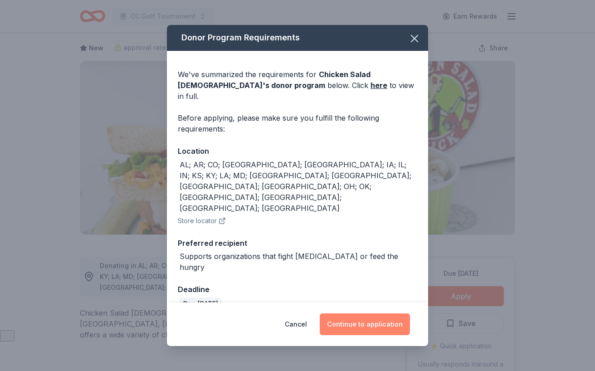
click at [366, 314] on button "Continue to application" at bounding box center [365, 325] width 90 height 22
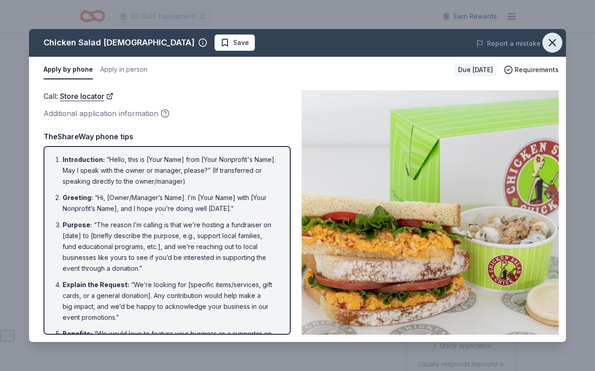
click at [554, 42] on icon "button" at bounding box center [552, 42] width 13 height 13
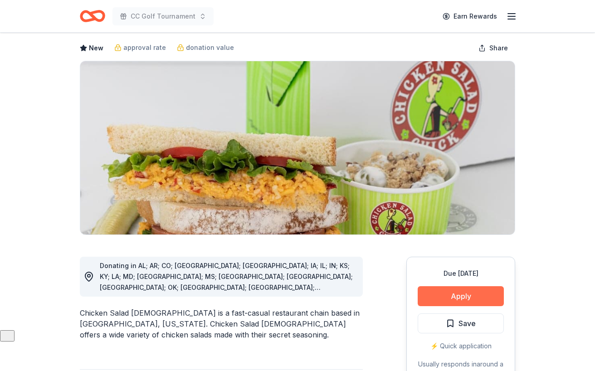
click at [423, 292] on button "Apply" at bounding box center [461, 296] width 86 height 20
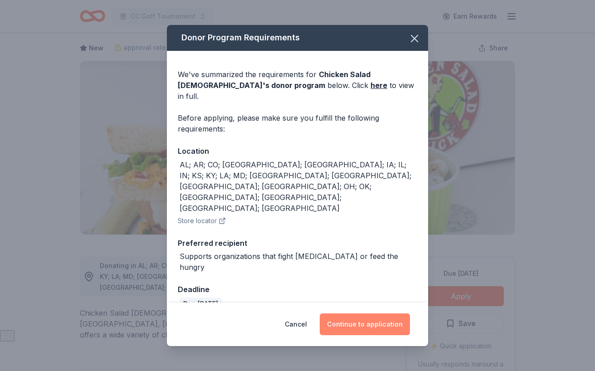
click at [372, 314] on button "Continue to application" at bounding box center [365, 325] width 90 height 22
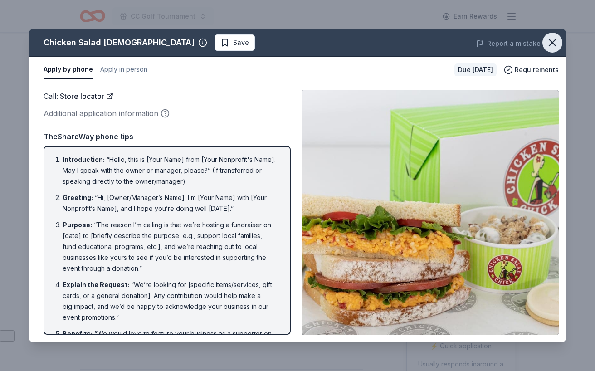
click at [554, 41] on icon "button" at bounding box center [553, 42] width 6 height 6
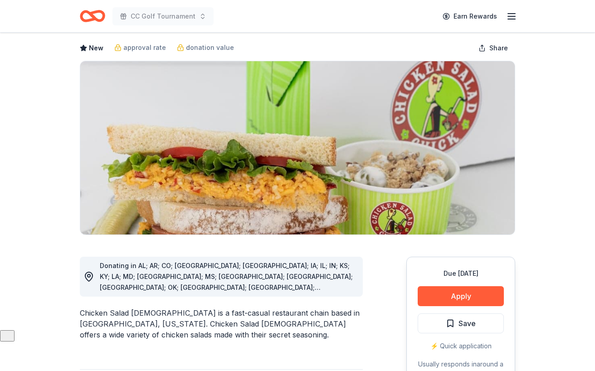
scroll to position [0, 0]
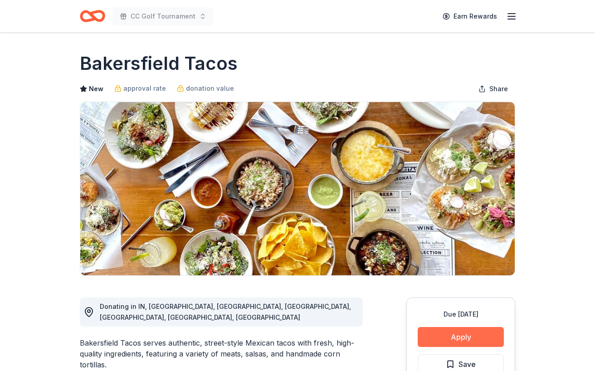
click at [451, 342] on button "Apply" at bounding box center [461, 337] width 86 height 20
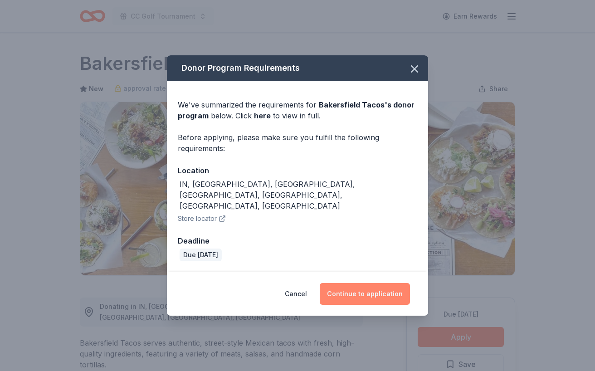
click at [376, 283] on button "Continue to application" at bounding box center [365, 294] width 90 height 22
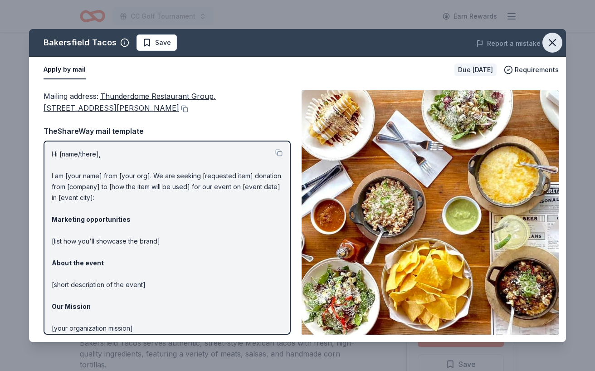
click at [552, 43] on icon "button" at bounding box center [553, 42] width 6 height 6
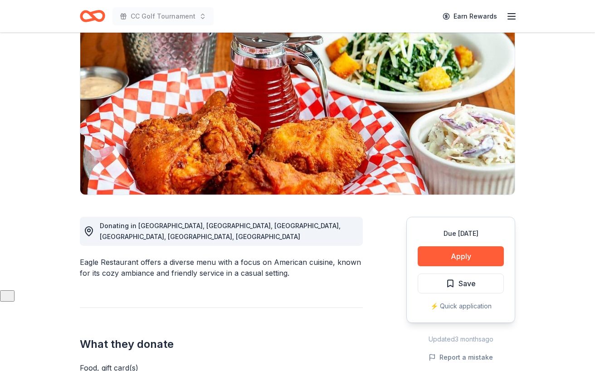
scroll to position [108, 0]
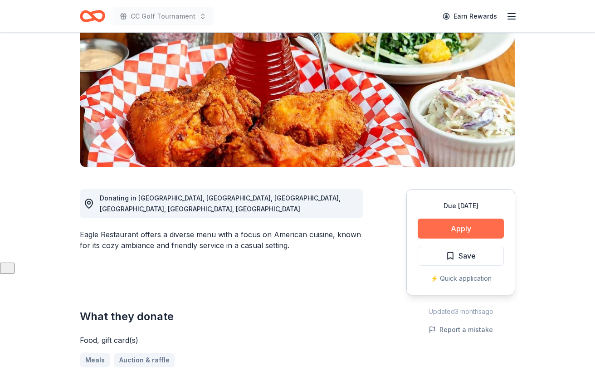
click at [456, 223] on button "Apply" at bounding box center [461, 229] width 86 height 20
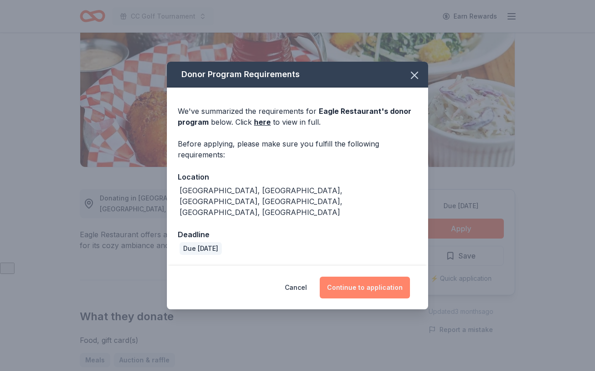
click at [364, 280] on button "Continue to application" at bounding box center [365, 288] width 90 height 22
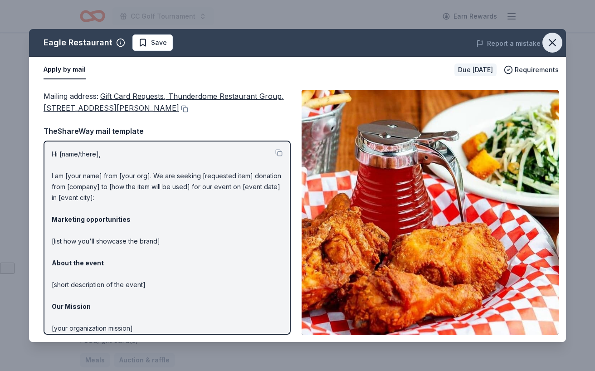
click at [549, 41] on icon "button" at bounding box center [552, 42] width 13 height 13
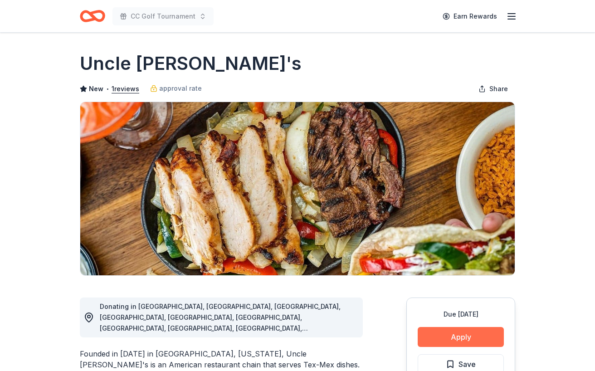
click at [455, 341] on button "Apply" at bounding box center [461, 337] width 86 height 20
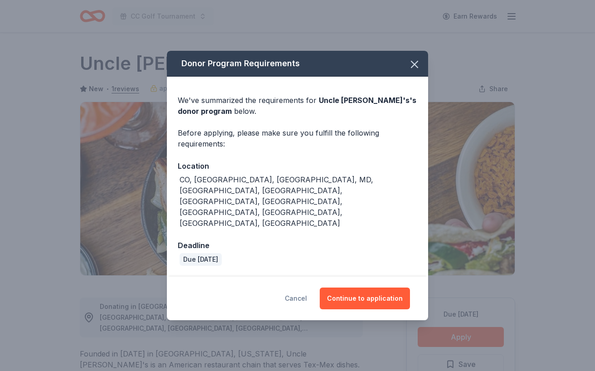
click at [303, 288] on button "Cancel" at bounding box center [296, 299] width 22 height 22
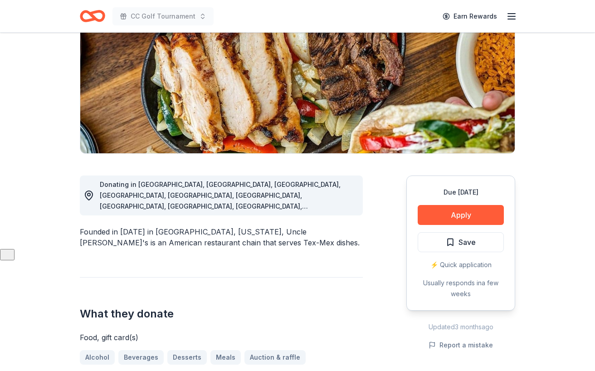
scroll to position [171, 0]
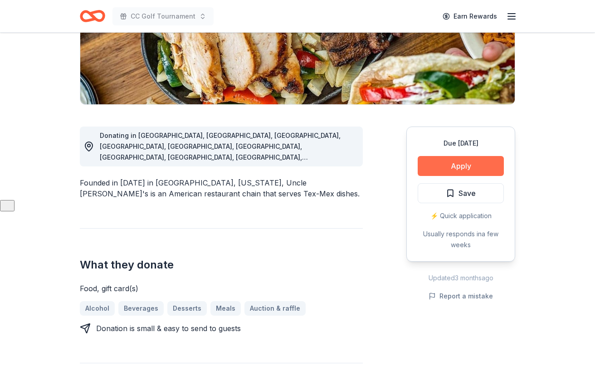
click at [482, 162] on button "Apply" at bounding box center [461, 166] width 86 height 20
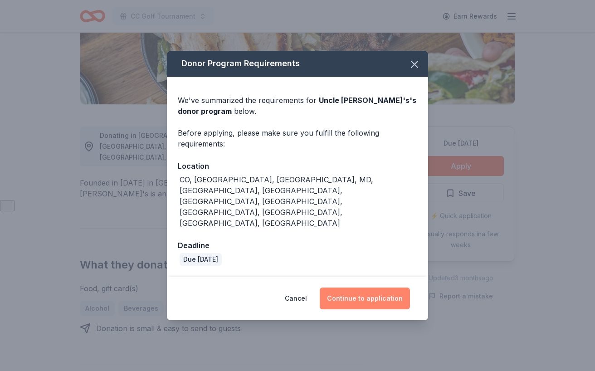
click at [364, 288] on button "Continue to application" at bounding box center [365, 299] width 90 height 22
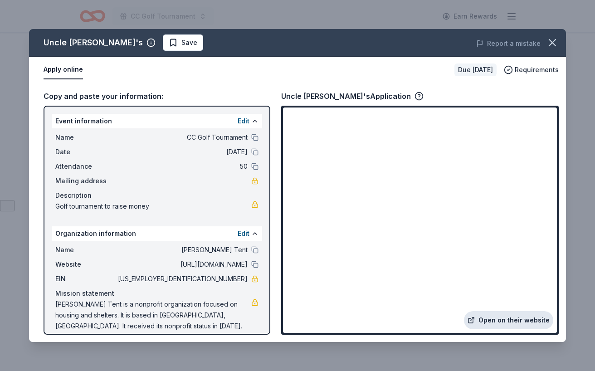
click at [506, 323] on link "Open on their website" at bounding box center [508, 320] width 89 height 18
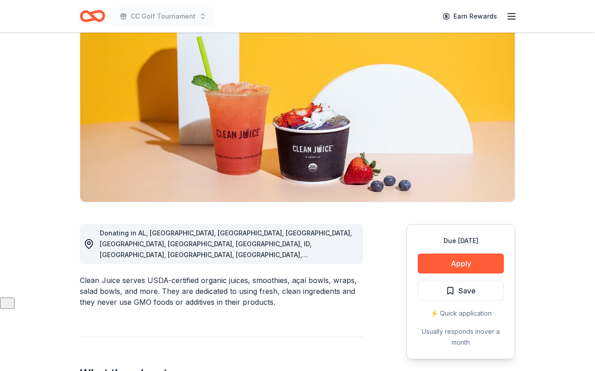
scroll to position [76, 0]
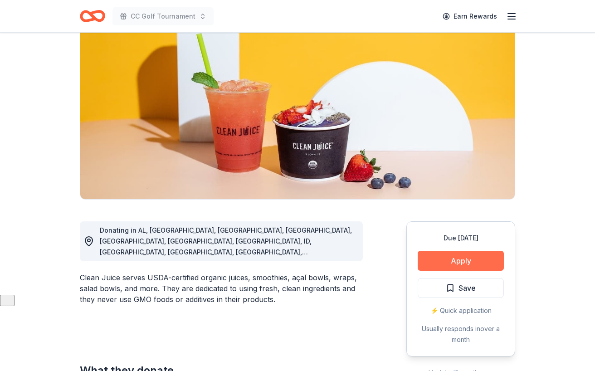
click at [489, 259] on button "Apply" at bounding box center [461, 261] width 86 height 20
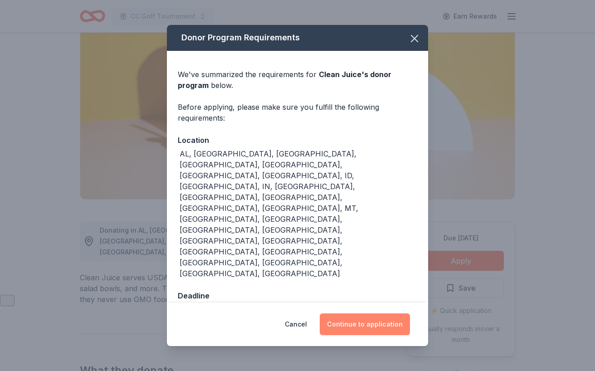
click at [368, 314] on button "Continue to application" at bounding box center [365, 325] width 90 height 22
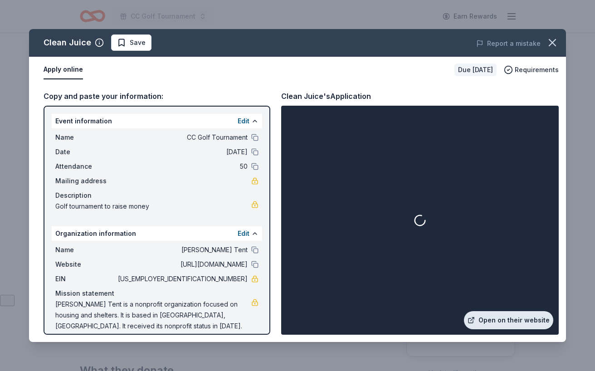
click at [499, 316] on link "Open on their website" at bounding box center [508, 320] width 89 height 18
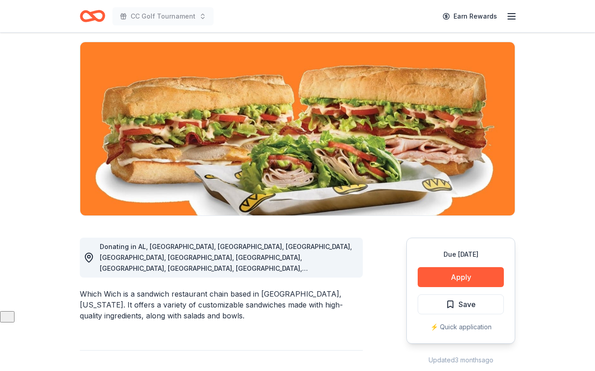
scroll to position [62, 0]
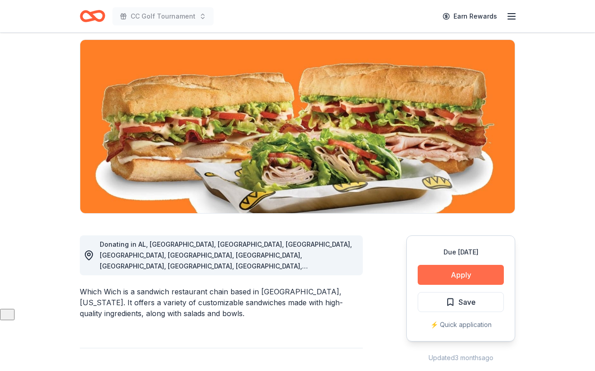
click at [433, 280] on button "Apply" at bounding box center [461, 275] width 86 height 20
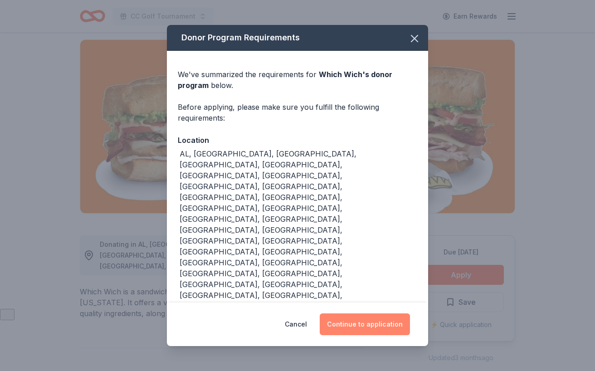
click at [359, 314] on button "Continue to application" at bounding box center [365, 325] width 90 height 22
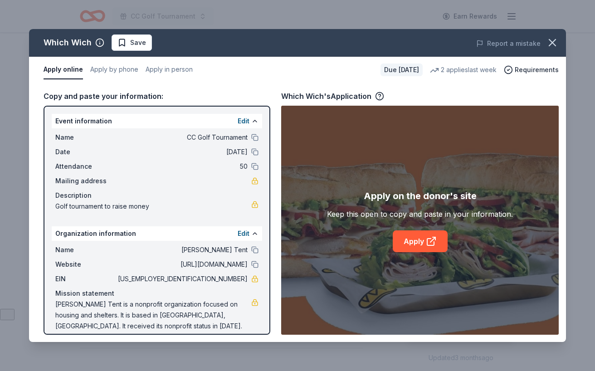
click at [405, 252] on div "Apply on the donor's site Keep this open to copy and paste in your information.…" at bounding box center [420, 220] width 278 height 229
click at [408, 242] on link "Apply" at bounding box center [420, 242] width 55 height 22
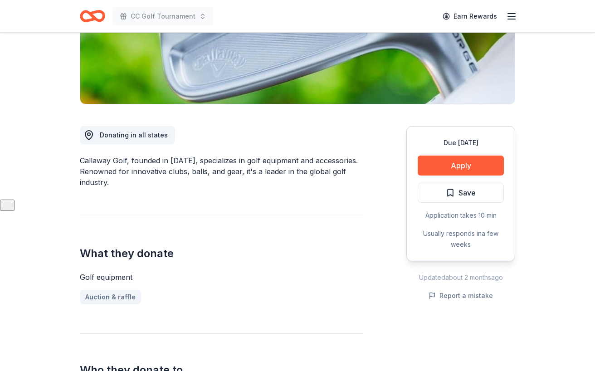
scroll to position [186, 0]
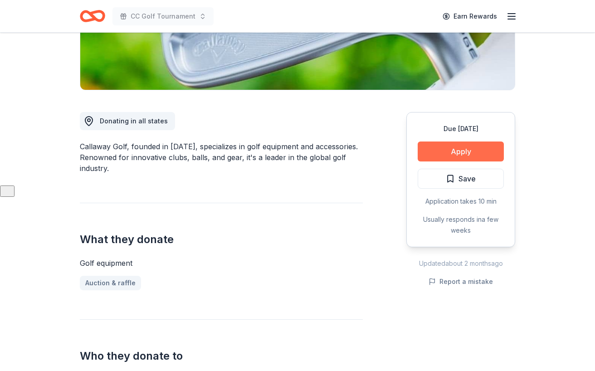
click at [471, 154] on button "Apply" at bounding box center [461, 152] width 86 height 20
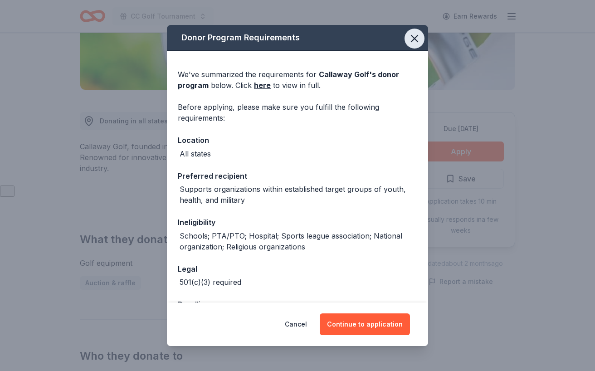
click at [415, 32] on icon "button" at bounding box center [414, 38] width 13 height 13
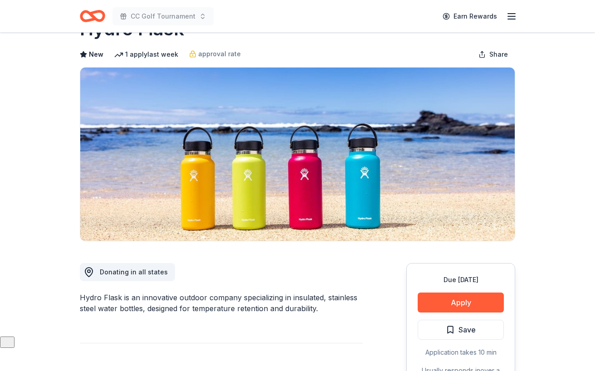
scroll to position [36, 0]
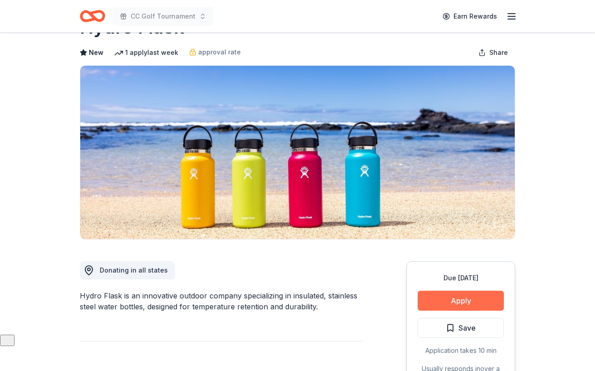
click at [452, 299] on button "Apply" at bounding box center [461, 301] width 86 height 20
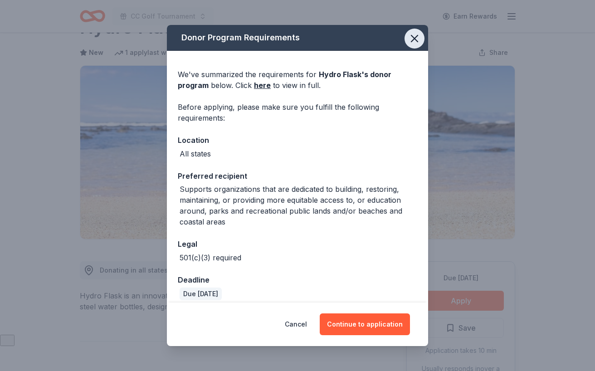
click at [411, 40] on icon "button" at bounding box center [414, 38] width 13 height 13
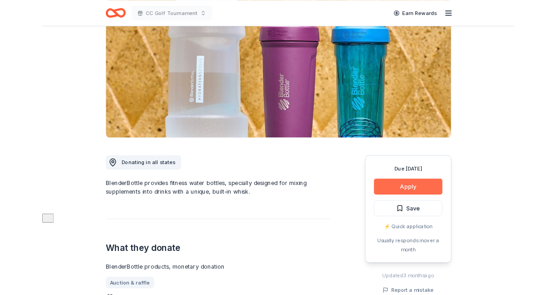
scroll to position [121, 0]
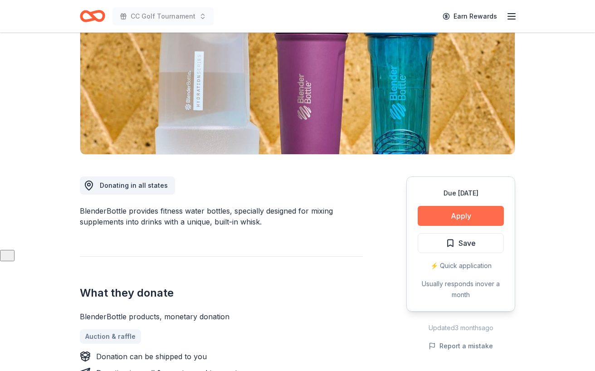
click at [447, 207] on button "Apply" at bounding box center [461, 216] width 86 height 20
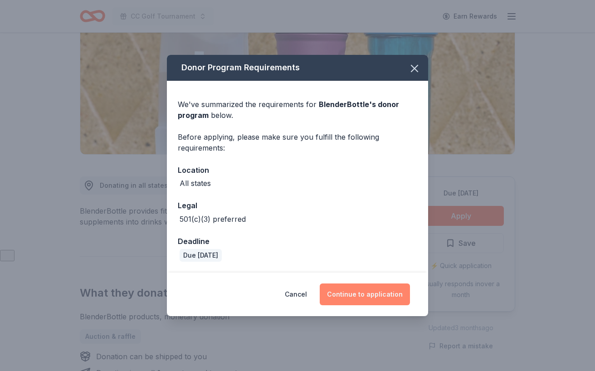
click at [388, 291] on button "Continue to application" at bounding box center [365, 295] width 90 height 22
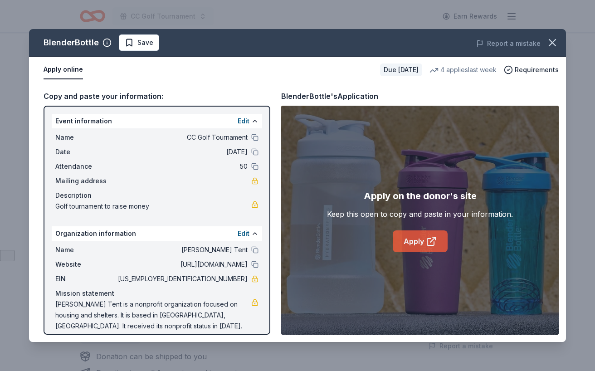
click at [437, 238] on link "Apply" at bounding box center [420, 242] width 55 height 22
